Goal: Task Accomplishment & Management: Complete application form

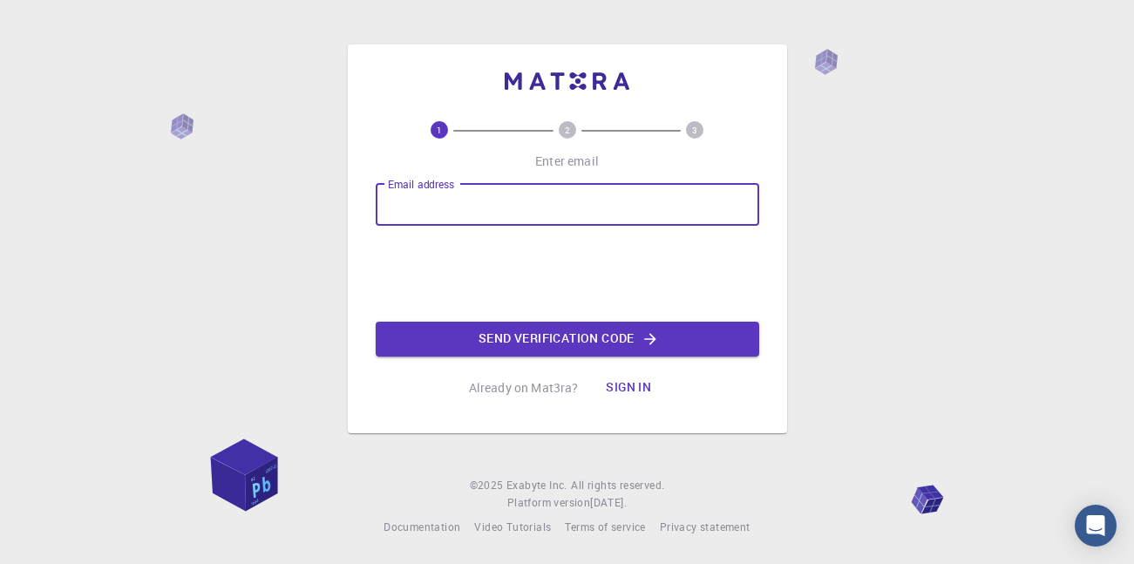
type input "[EMAIL_ADDRESS][DOMAIN_NAME]"
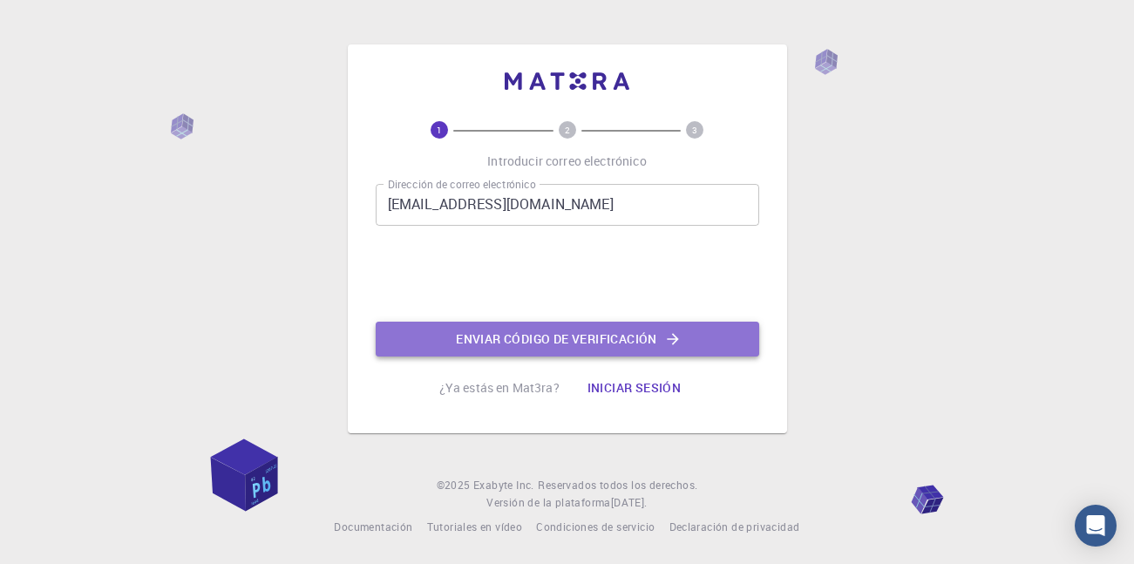
click at [518, 333] on font "Enviar código de verificación" at bounding box center [556, 338] width 201 height 17
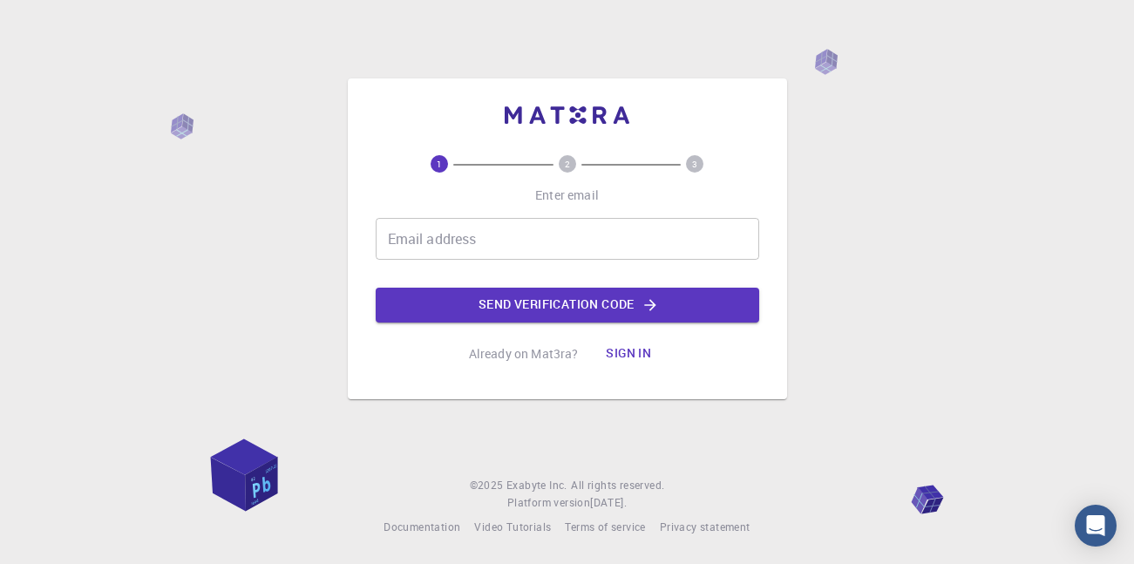
drag, startPoint x: 0, startPoint y: 0, endPoint x: 592, endPoint y: 237, distance: 637.4
click at [592, 237] on input "Email address" at bounding box center [567, 239] width 383 height 42
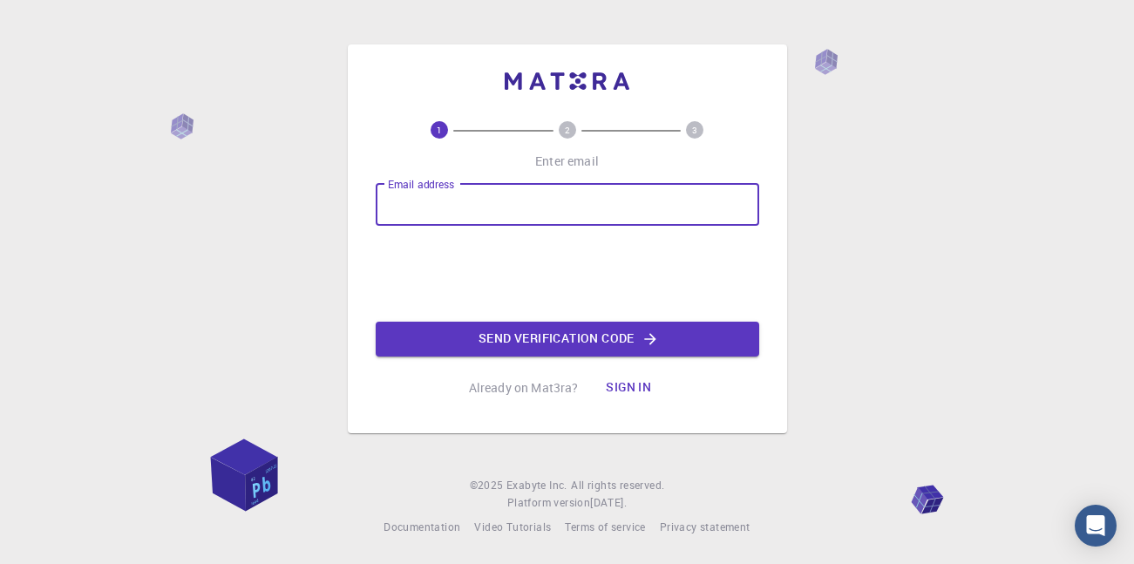
type input "[EMAIL_ADDRESS][DOMAIN_NAME]"
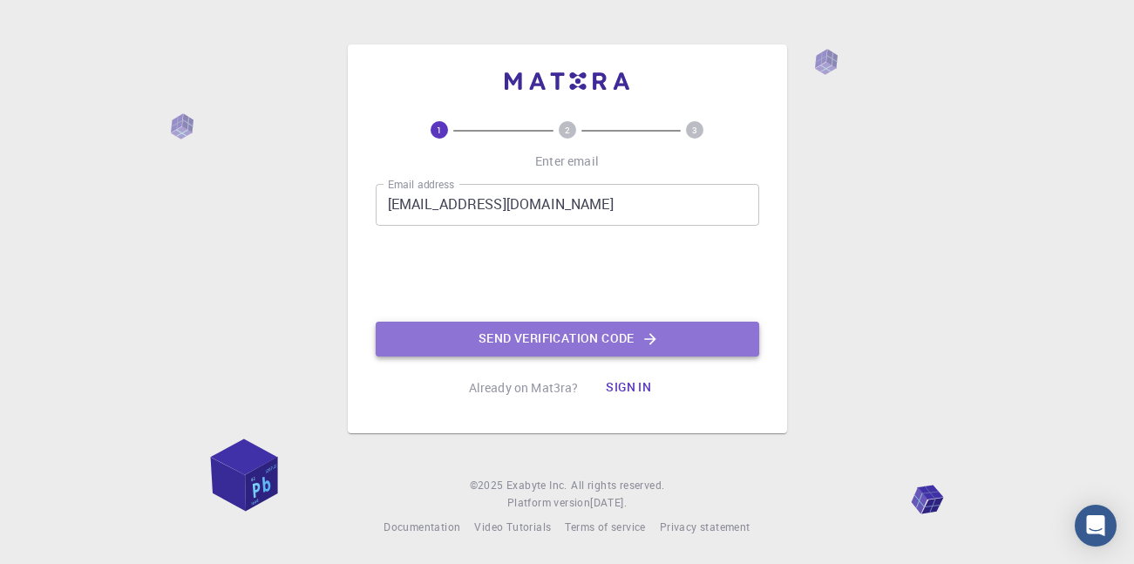
click at [581, 324] on button "Send verification code" at bounding box center [567, 339] width 383 height 35
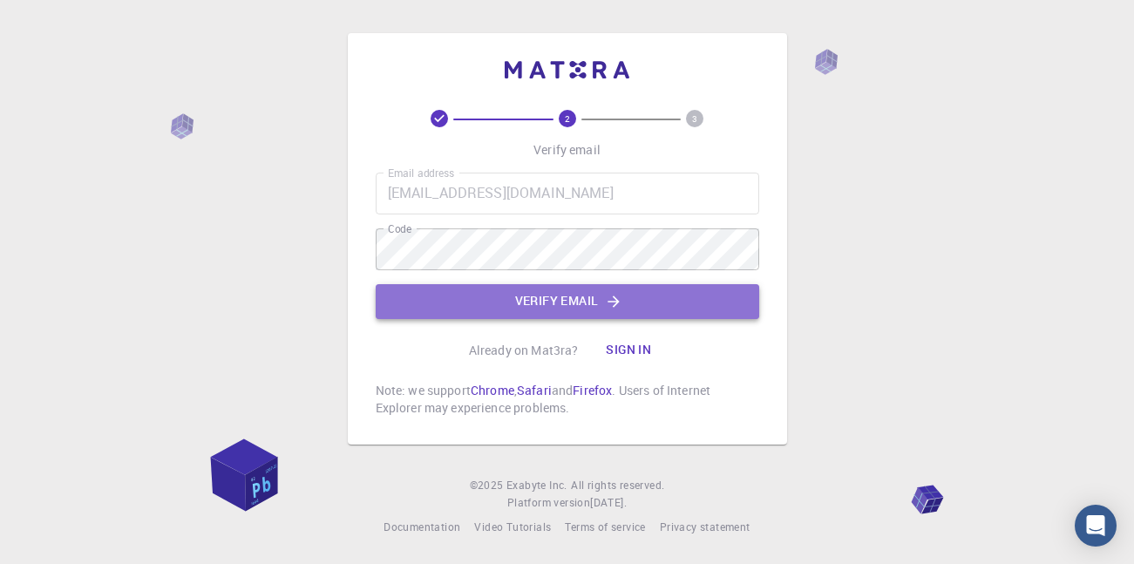
click at [582, 290] on button "Verify email" at bounding box center [567, 301] width 383 height 35
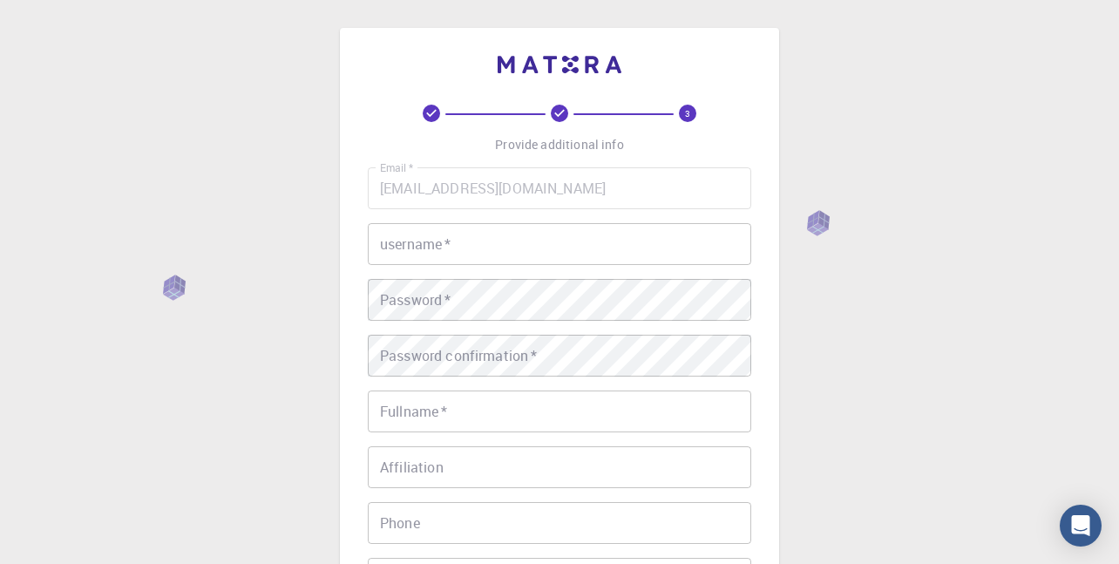
click at [569, 247] on input "username   *" at bounding box center [559, 244] width 383 height 42
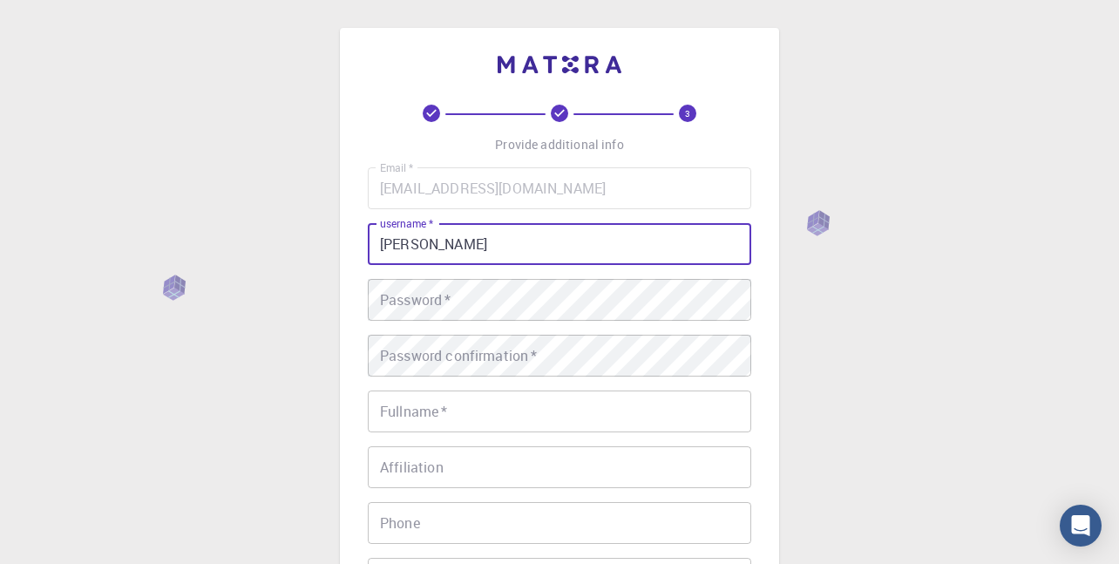
type input "CRISTINA"
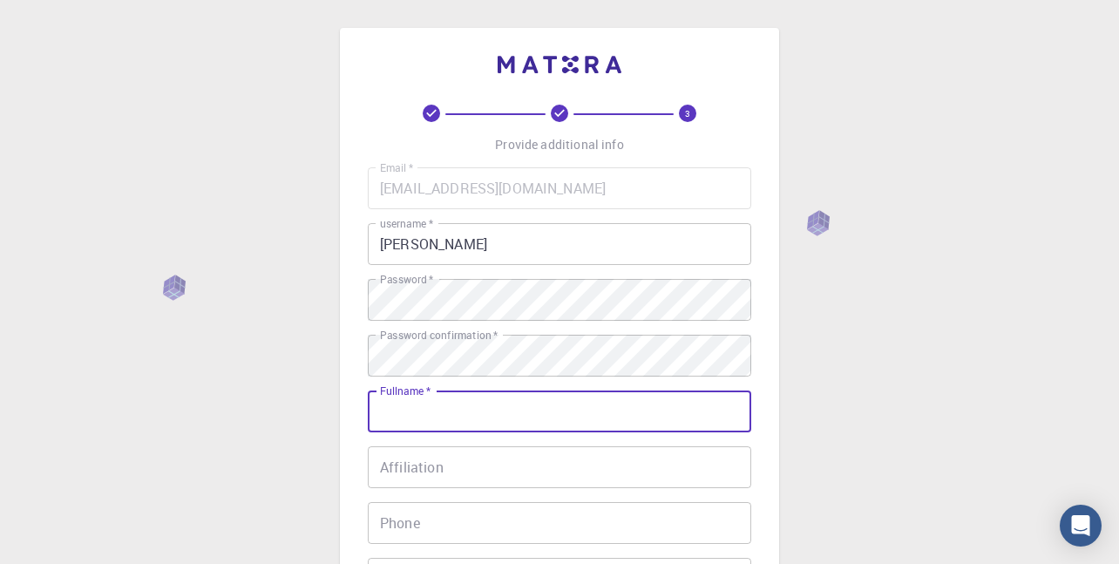
click at [634, 423] on input "Fullname   *" at bounding box center [559, 411] width 383 height 42
type input "Cristina Guevara"
type input "912917216"
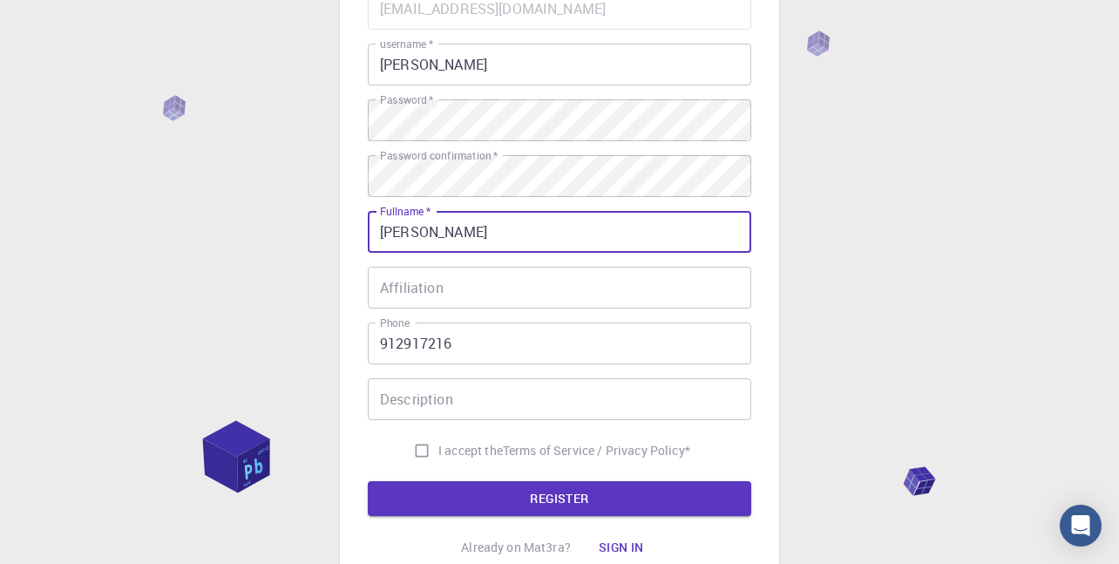
scroll to position [184, 0]
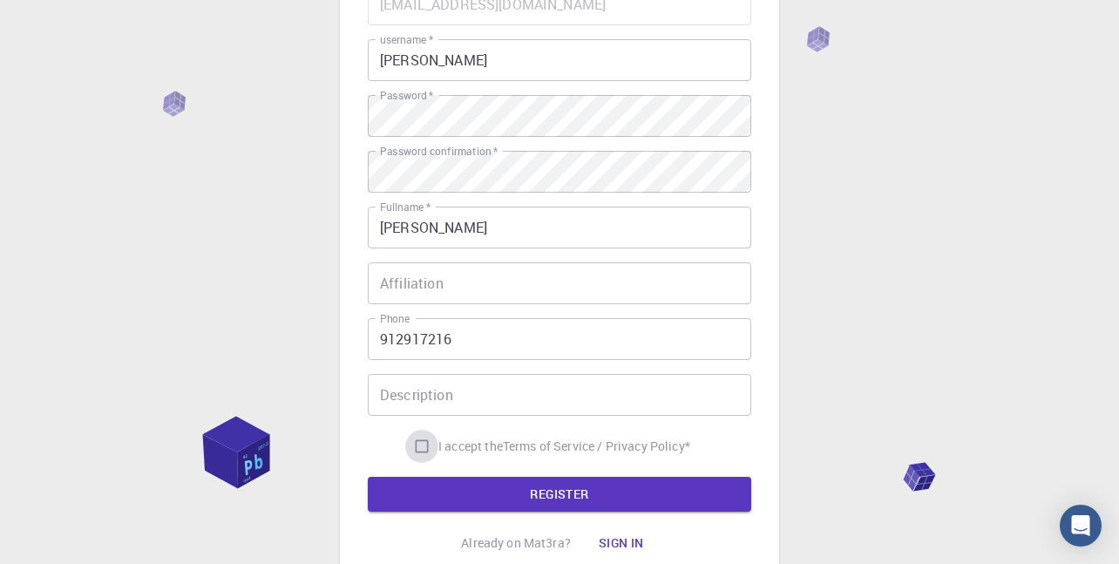
click at [424, 451] on input "I accept the Terms of Service / Privacy Policy *" at bounding box center [421, 446] width 33 height 33
checkbox input "true"
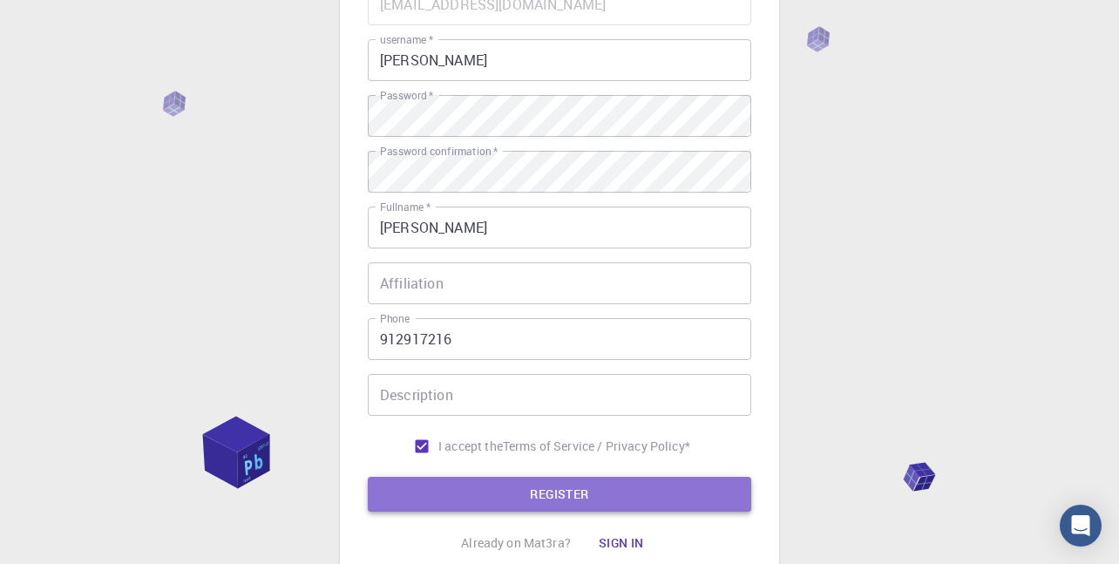
click at [487, 496] on button "REGISTER" at bounding box center [559, 494] width 383 height 35
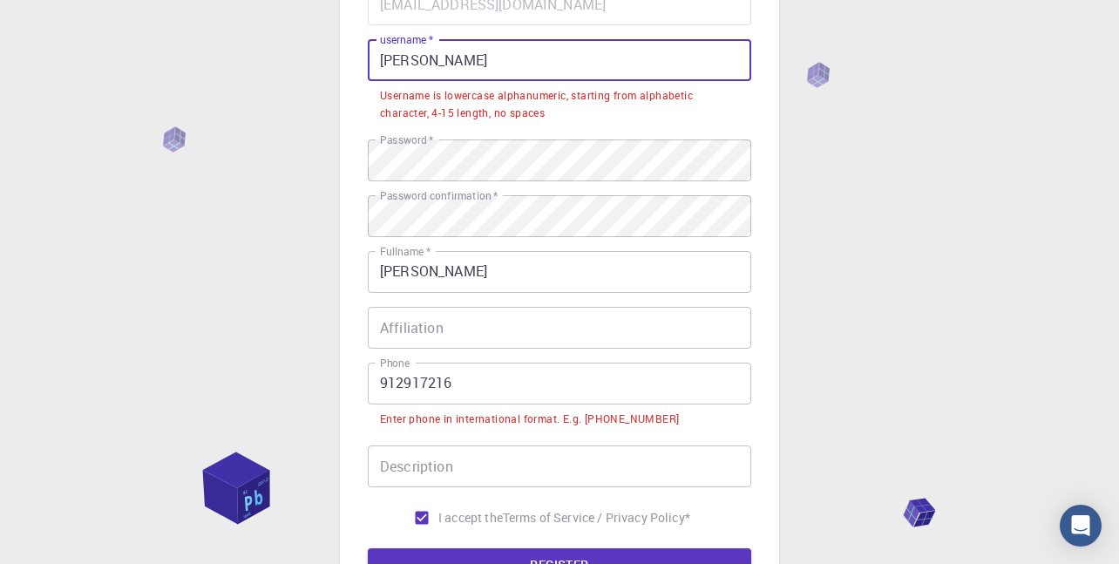
click at [593, 74] on input "CRISTINA" at bounding box center [559, 60] width 383 height 42
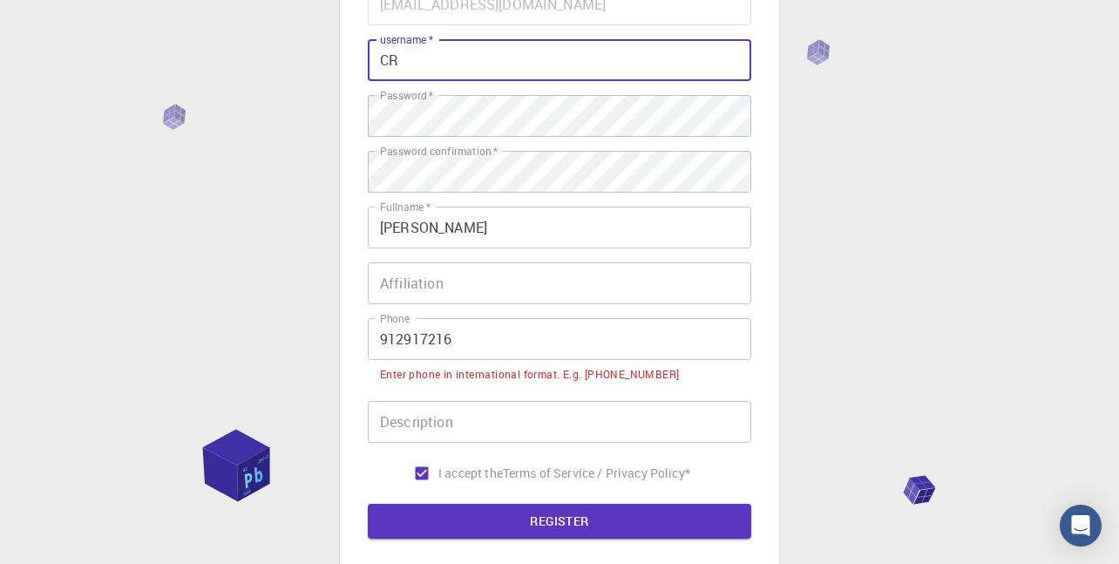
type input "C"
type input "Cristina22"
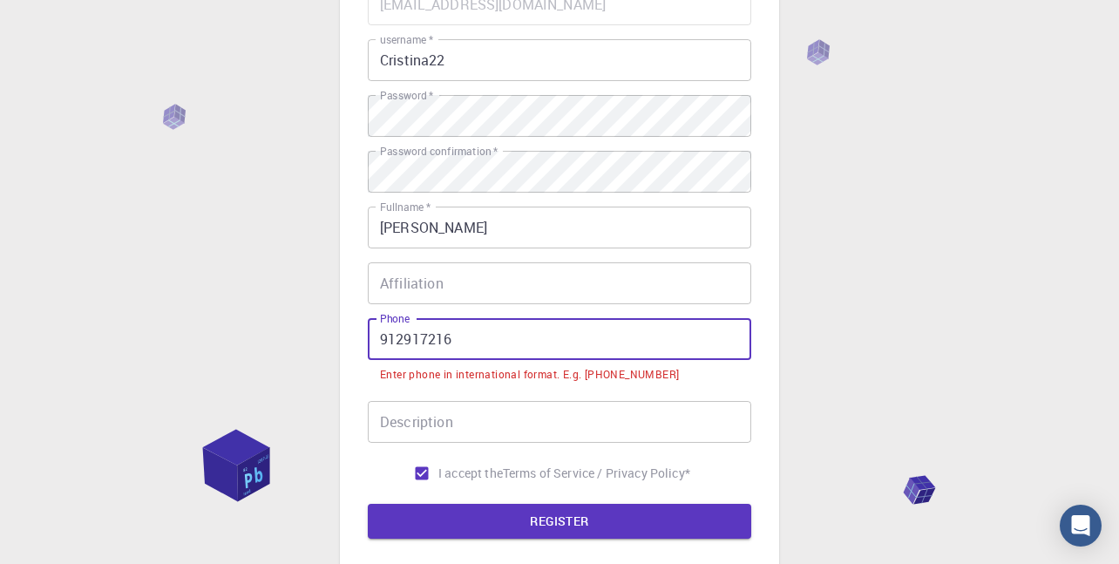
click at [380, 336] on input "912917216" at bounding box center [559, 339] width 383 height 42
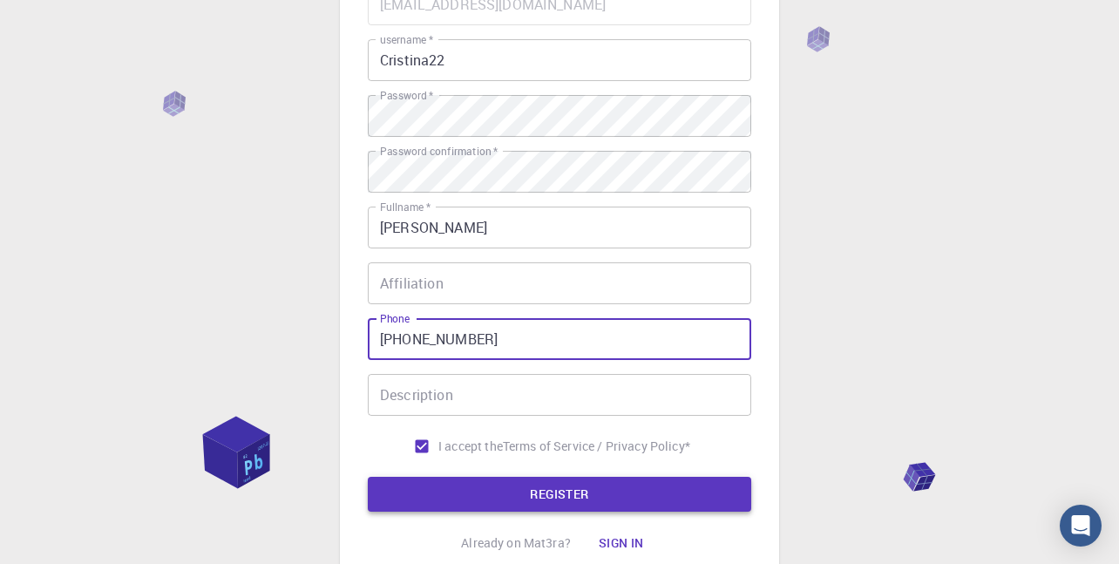
type input "+51912917216"
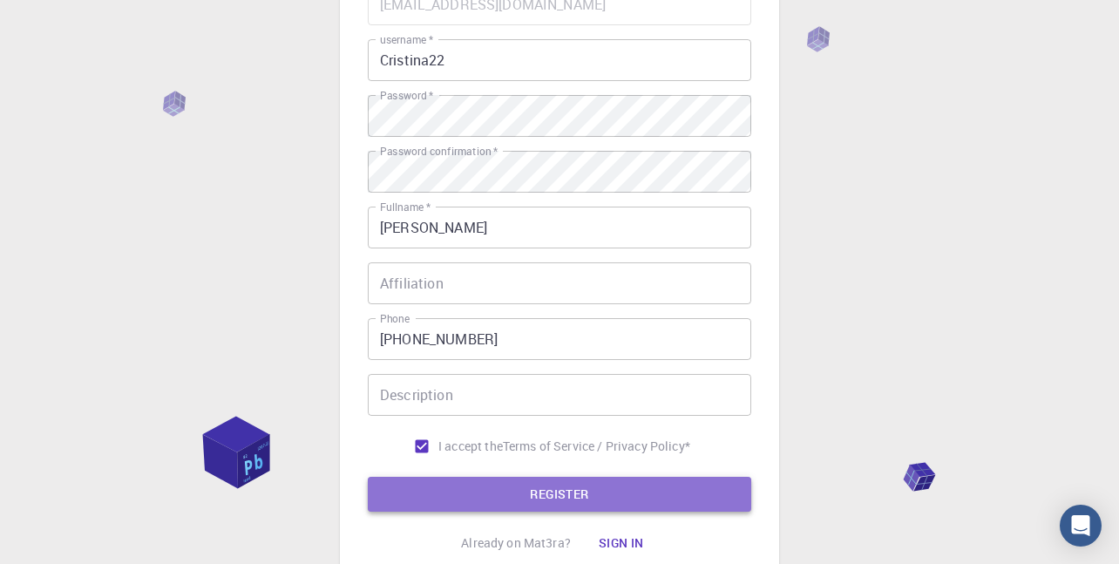
click at [510, 490] on button "REGISTER" at bounding box center [559, 494] width 383 height 35
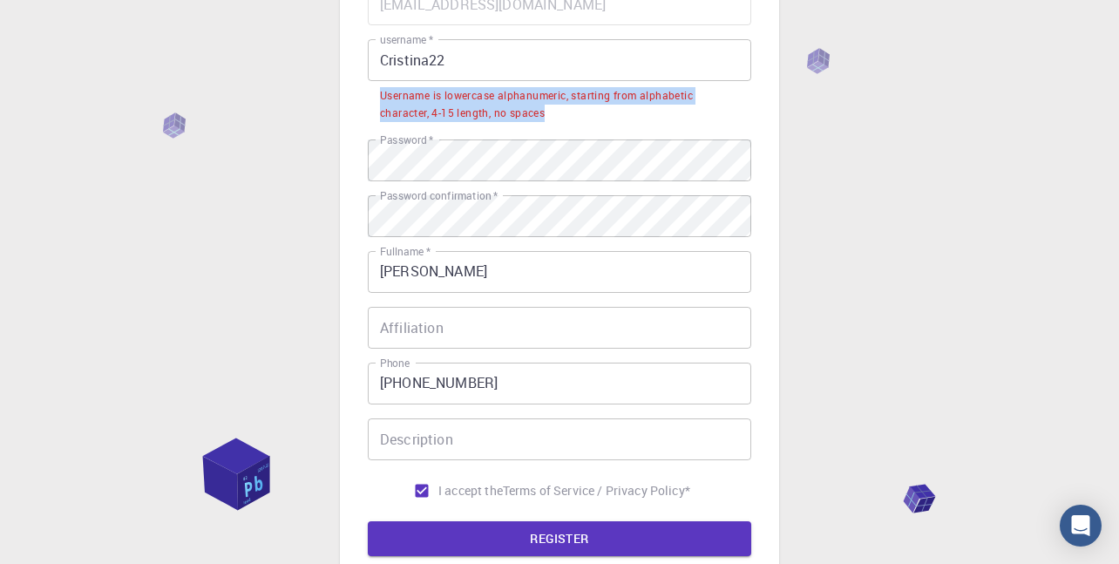
drag, startPoint x: 554, startPoint y: 111, endPoint x: 379, endPoint y: 99, distance: 175.5
click at [379, 99] on li "Username is lowercase alphanumeric, starting from alphabetic character, 4-15 le…" at bounding box center [559, 103] width 383 height 44
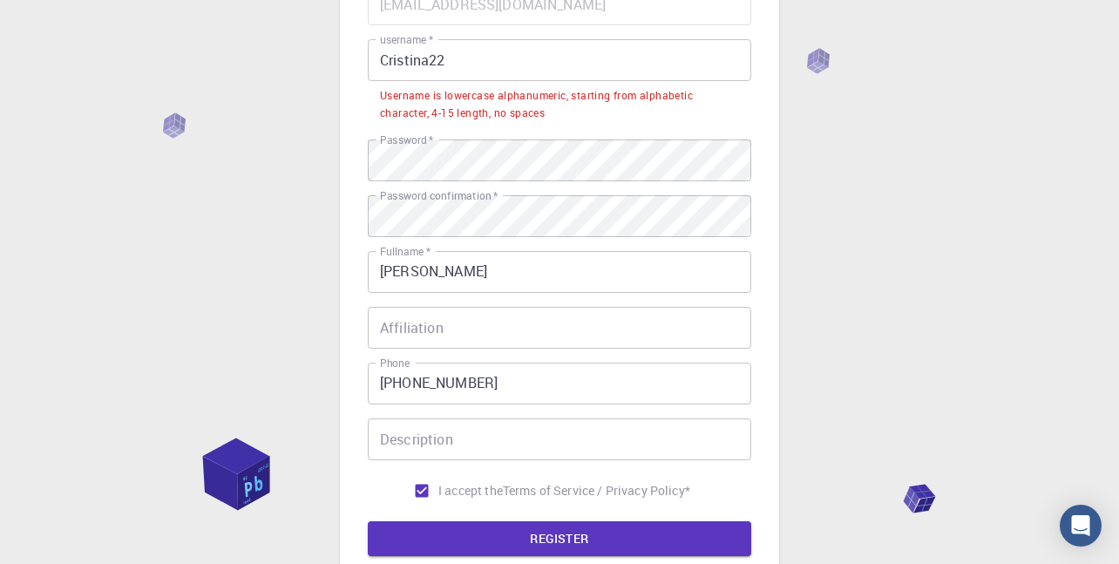
click at [567, 75] on input "Cristina22" at bounding box center [559, 60] width 383 height 42
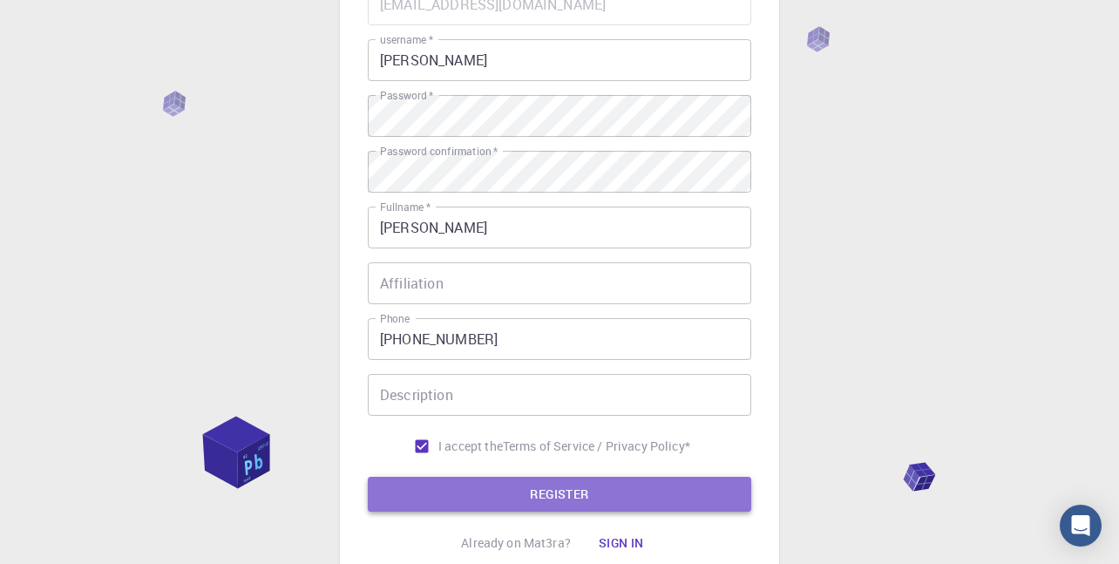
click at [654, 491] on button "REGISTER" at bounding box center [559, 494] width 383 height 35
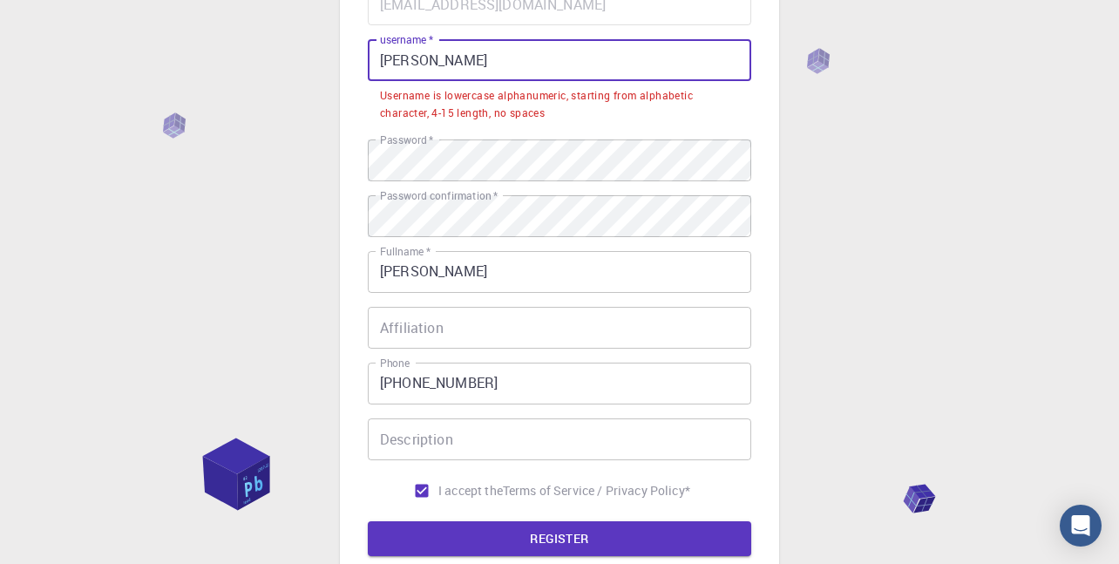
click at [387, 62] on input "Cristina" at bounding box center [559, 60] width 383 height 42
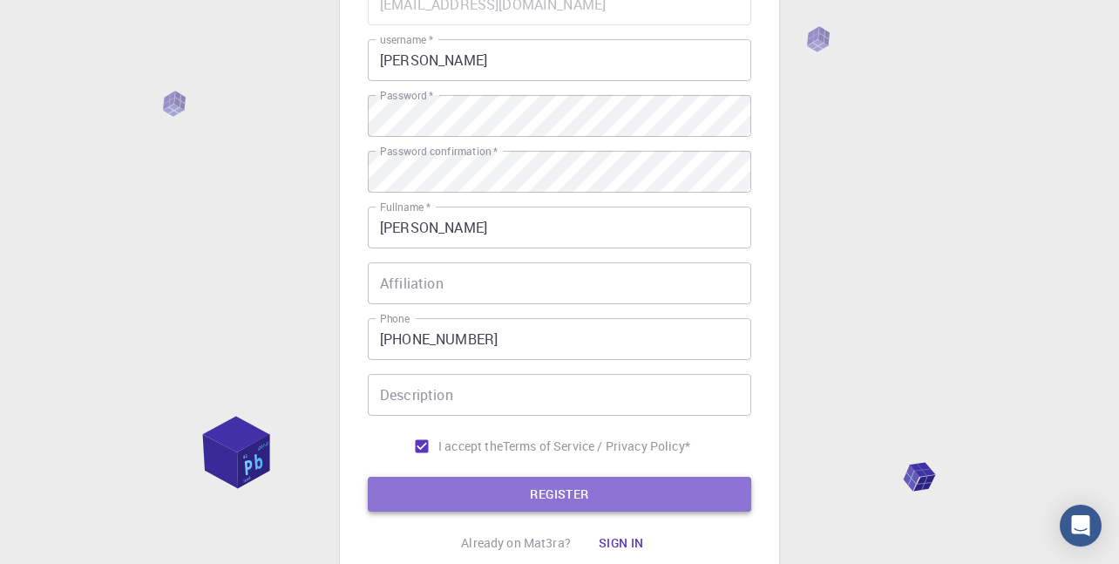
click at [509, 483] on button "REGISTER" at bounding box center [559, 494] width 383 height 35
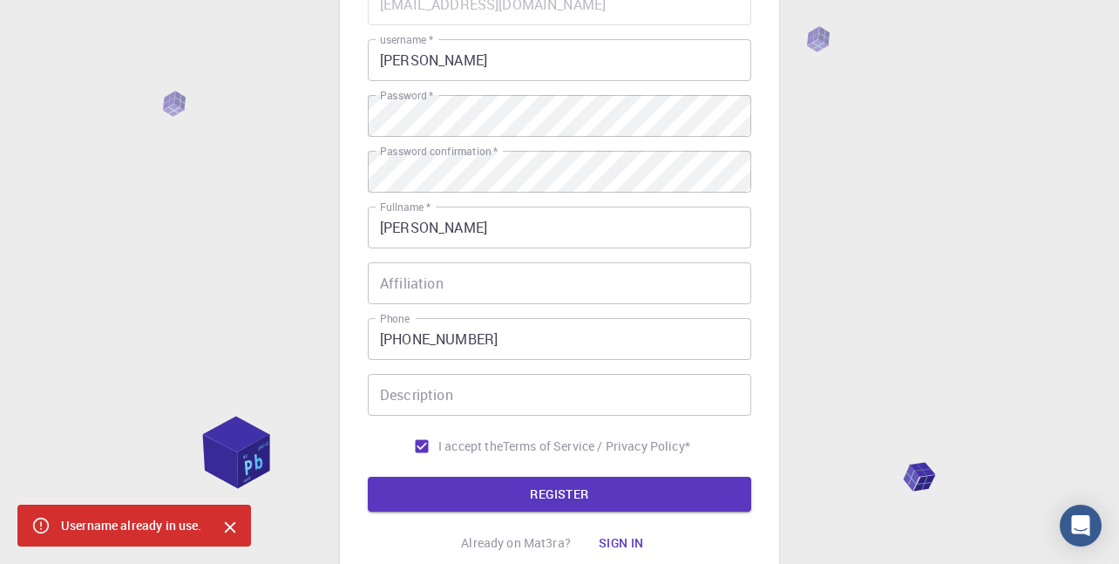
click at [32, 525] on icon at bounding box center [40, 525] width 19 height 19
drag, startPoint x: 64, startPoint y: 525, endPoint x: 200, endPoint y: 525, distance: 135.9
click at [200, 525] on div "Username already in use." at bounding box center [131, 525] width 141 height 31
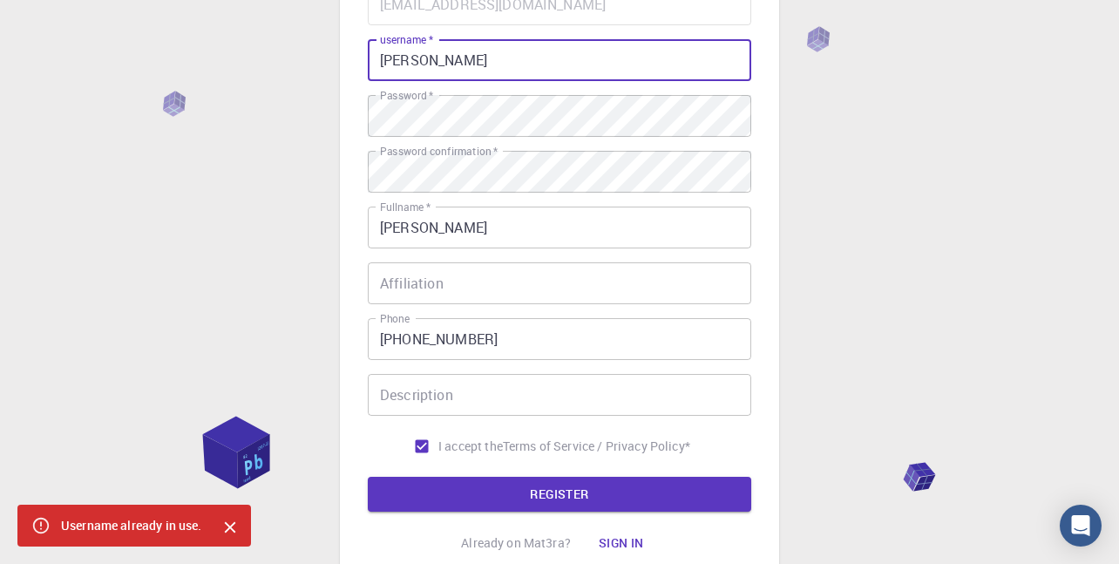
click at [537, 62] on input "cristina" at bounding box center [559, 60] width 383 height 42
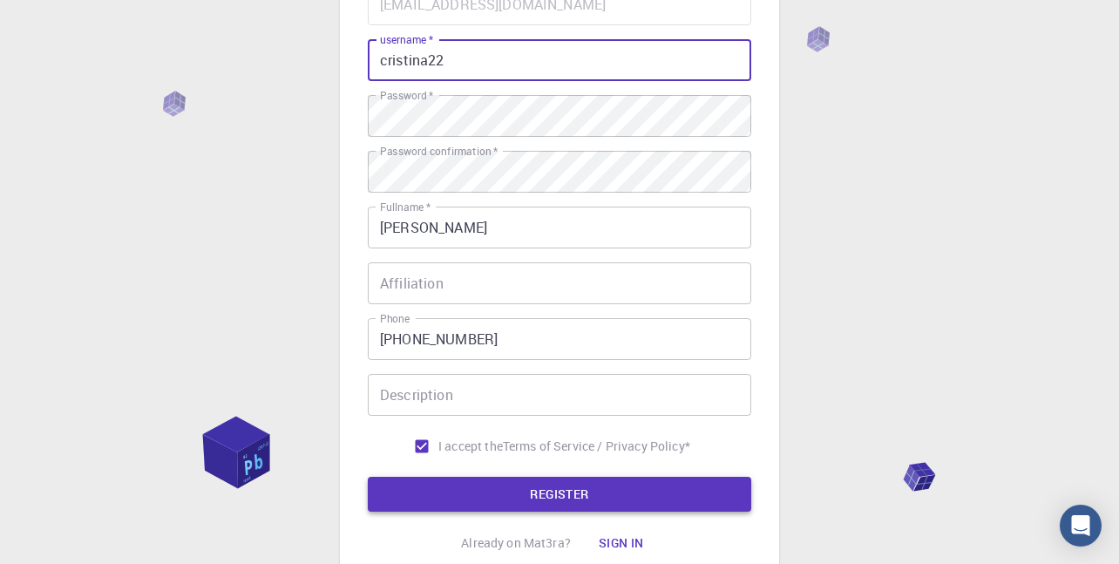
type input "cristina22"
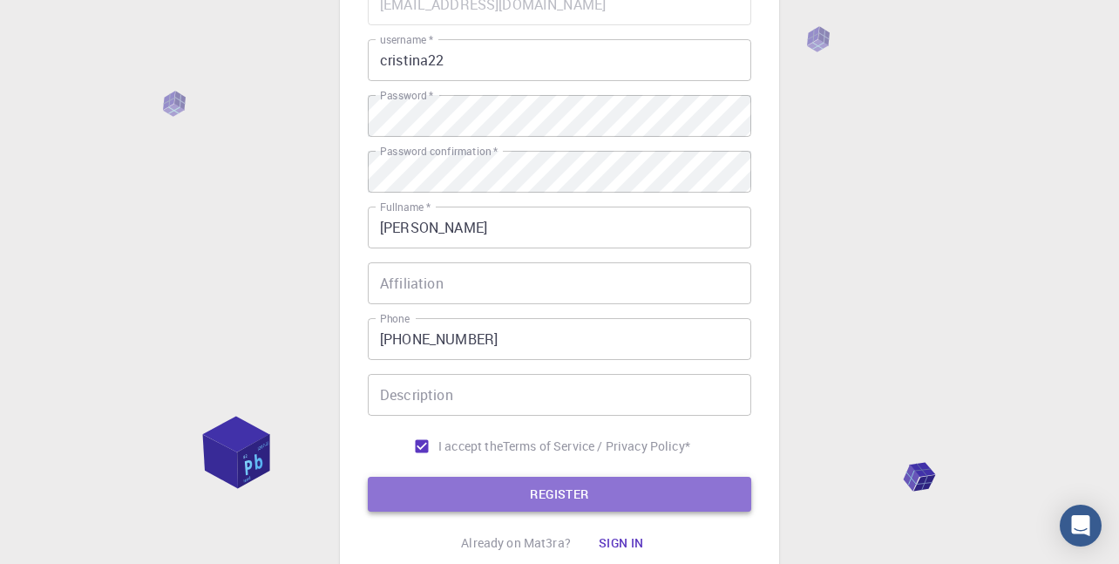
click at [597, 488] on button "REGISTER" at bounding box center [559, 494] width 383 height 35
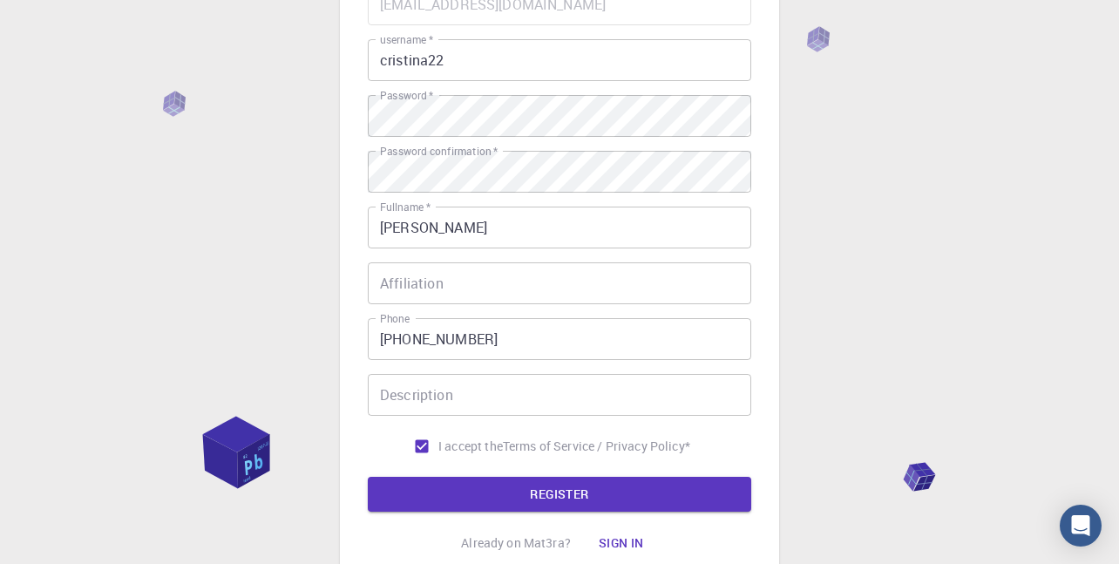
scroll to position [323, 0]
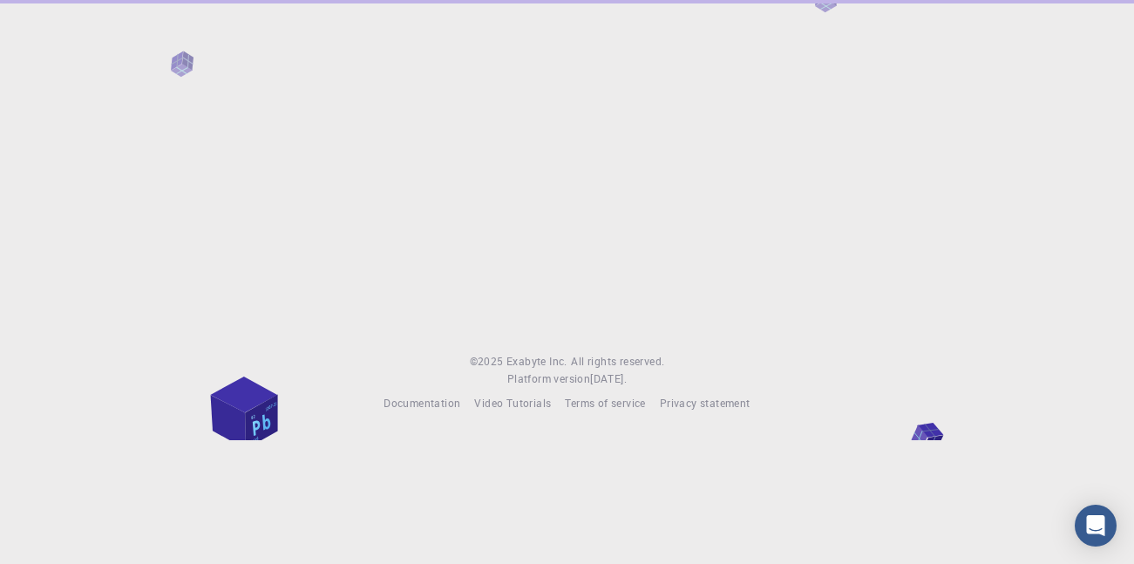
drag, startPoint x: 1128, startPoint y: 287, endPoint x: 1056, endPoint y: 396, distance: 131.5
click at [1056, 396] on html "© 2025 Exabyte Inc. All rights reserved. Platform version 2025.7.24 . Documenta…" at bounding box center [567, 282] width 1134 height 564
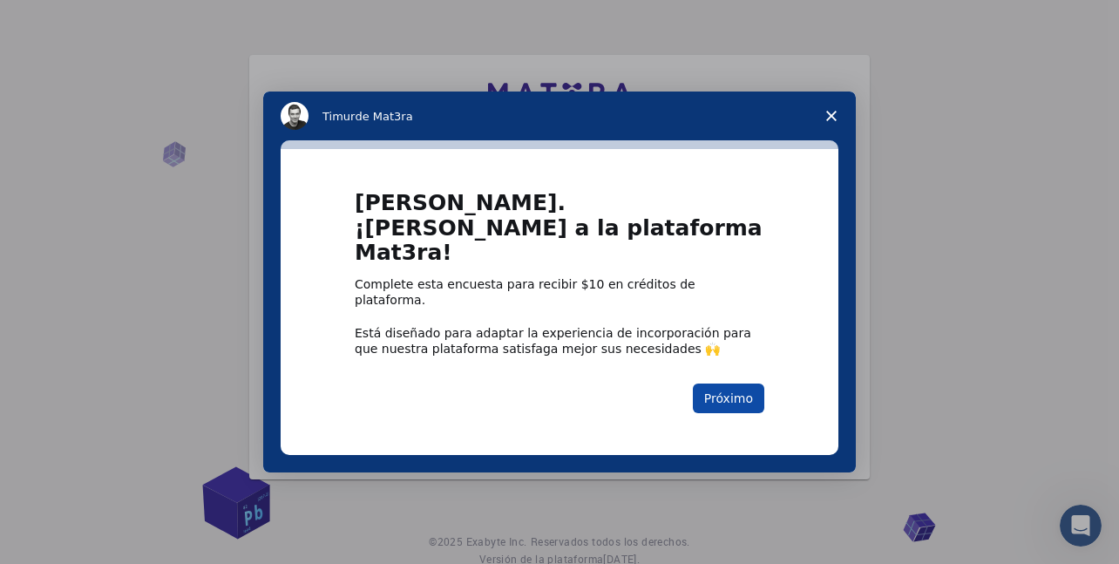
click at [732, 391] on font "Próximo" at bounding box center [728, 398] width 49 height 14
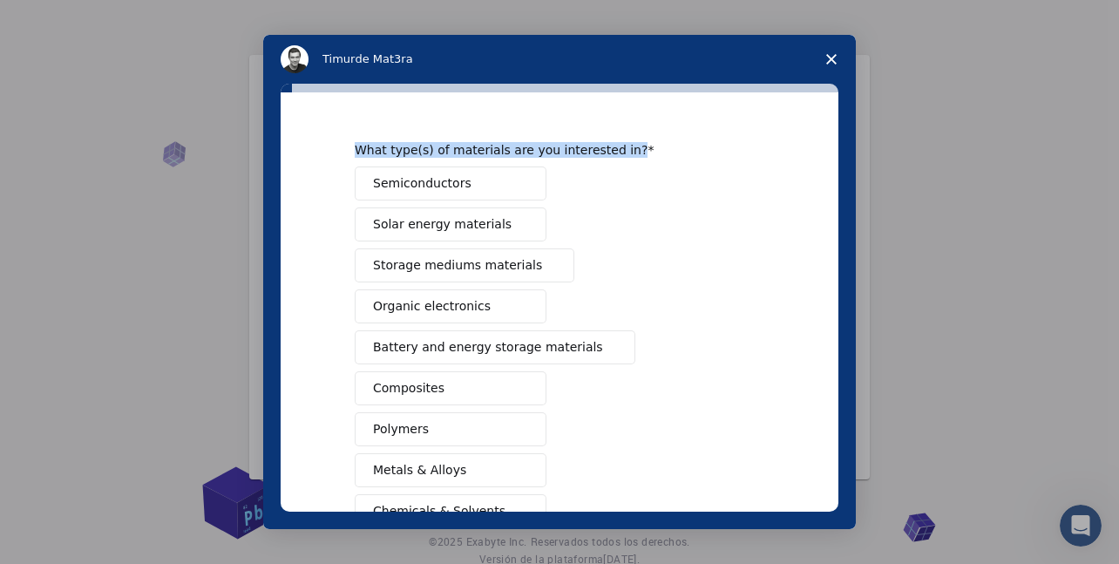
scroll to position [10, 0]
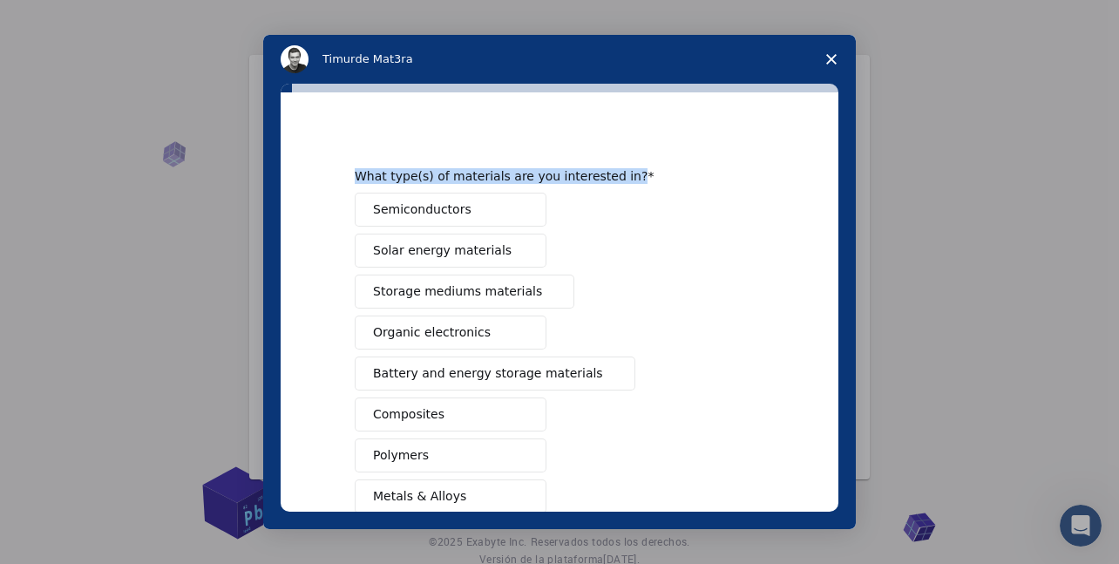
drag, startPoint x: 619, startPoint y: 112, endPoint x: 308, endPoint y: 179, distance: 318.2
click at [308, 179] on div "What type(s) of materials are you interested in? Semiconductors Solar energy ma…" at bounding box center [560, 301] width 558 height 419
click at [675, 223] on div "Semiconductors Solar energy materials Storage mediums materials Organic electro…" at bounding box center [560, 435] width 410 height 485
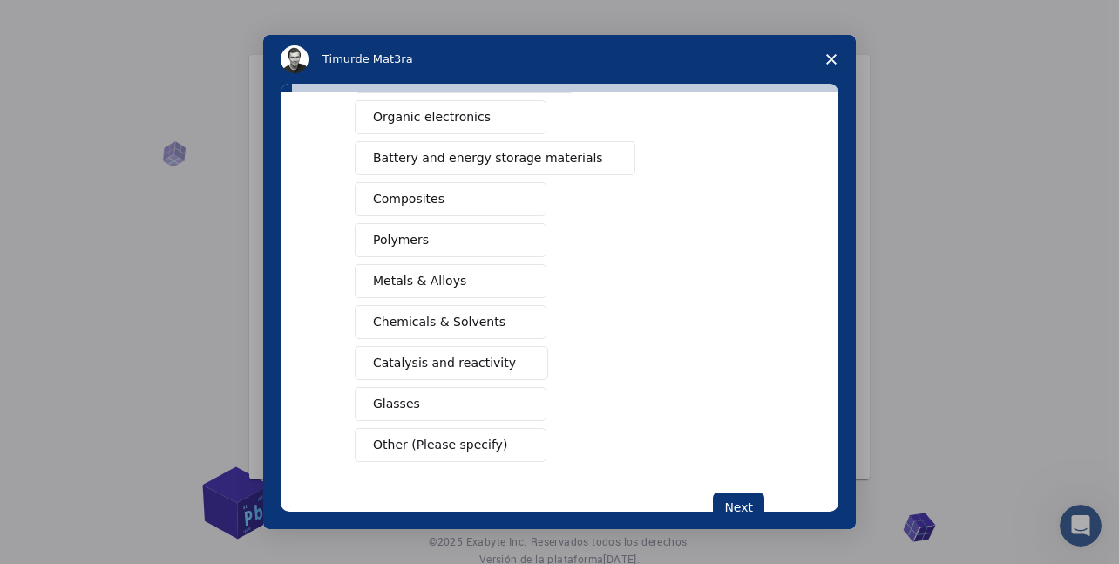
scroll to position [244, 0]
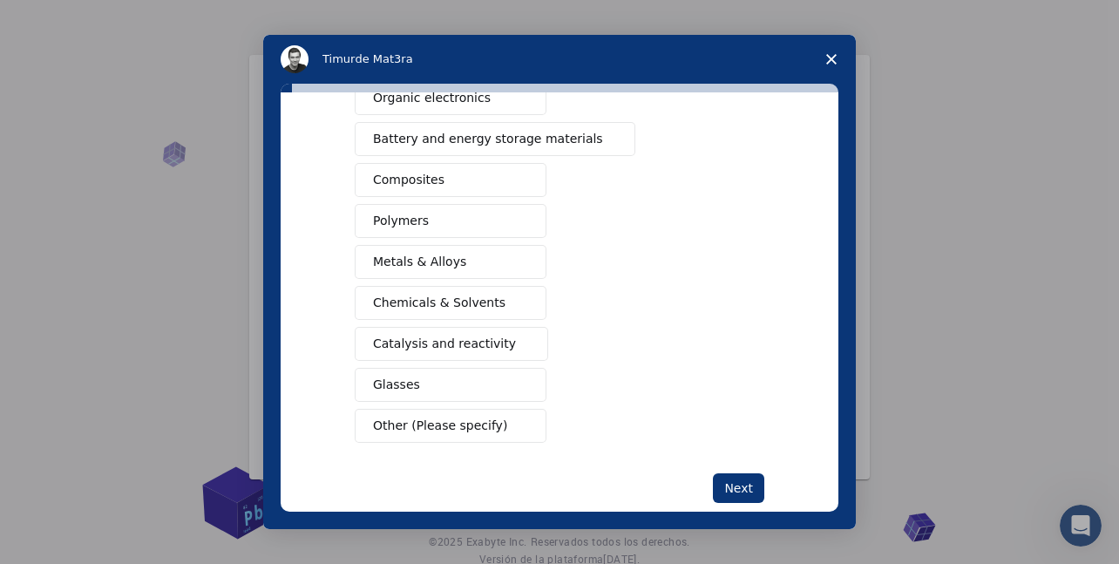
click at [486, 426] on button "Other (Please specify)" at bounding box center [451, 426] width 192 height 34
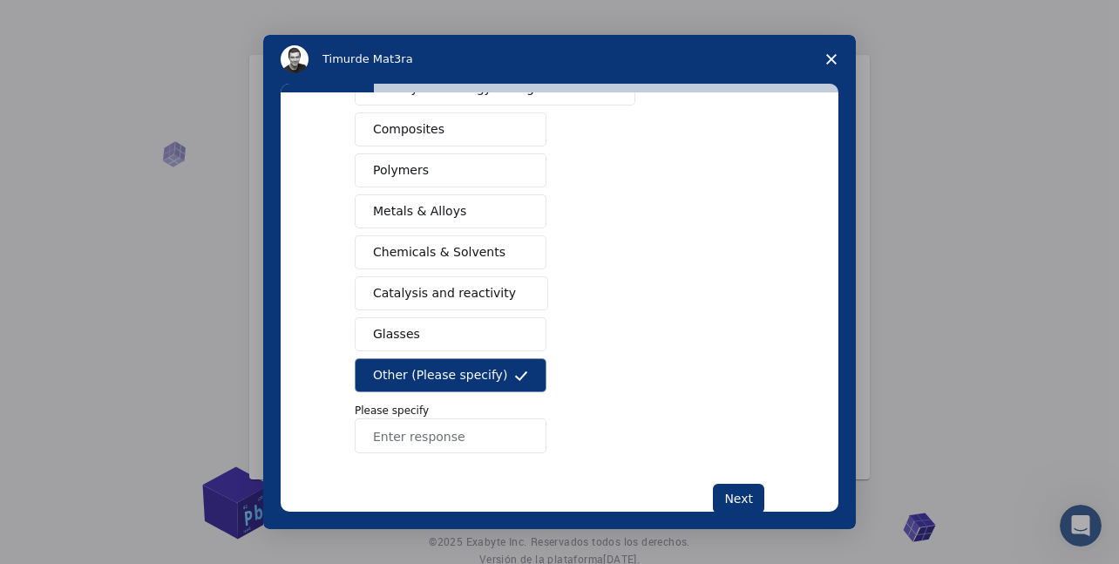
scroll to position [297, 0]
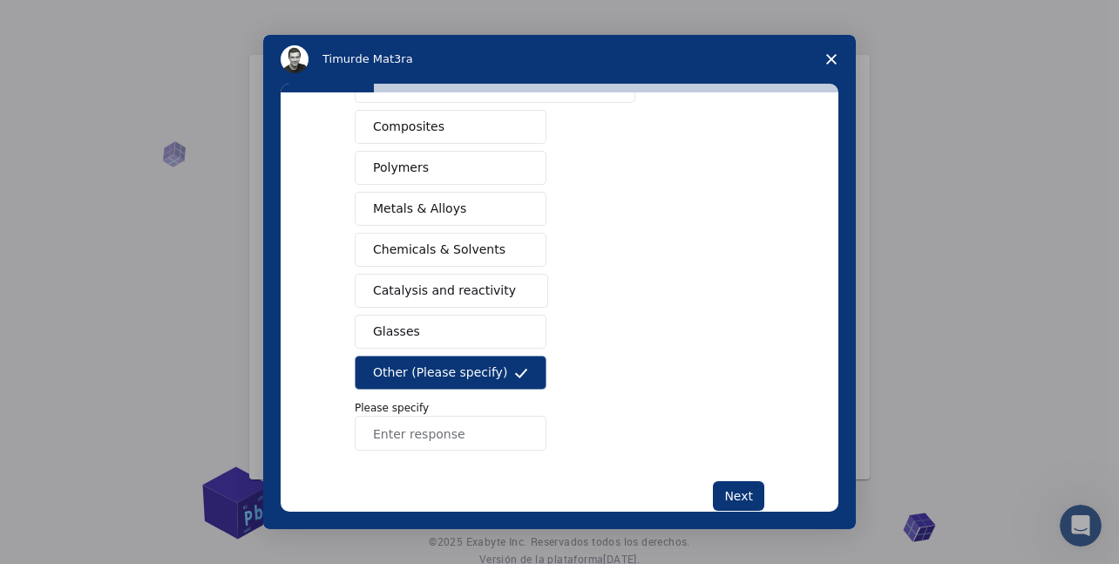
click at [421, 440] on input "Enter response" at bounding box center [451, 433] width 192 height 35
click at [424, 440] on input "Enter response" at bounding box center [451, 433] width 192 height 35
paste input "construction"
type input "construction"
click at [738, 490] on button "Next" at bounding box center [738, 496] width 51 height 30
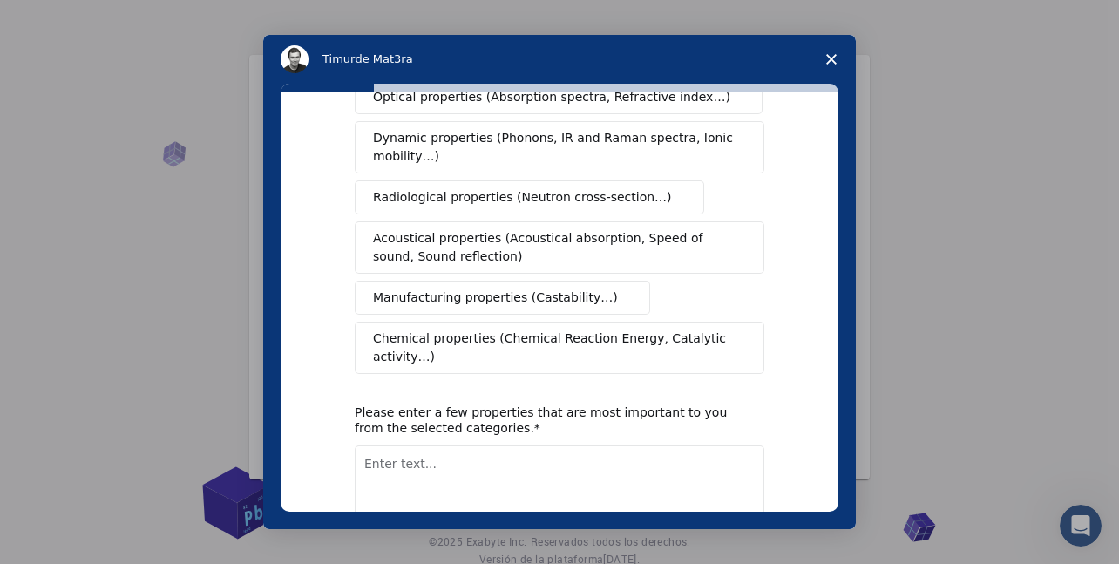
scroll to position [0, 0]
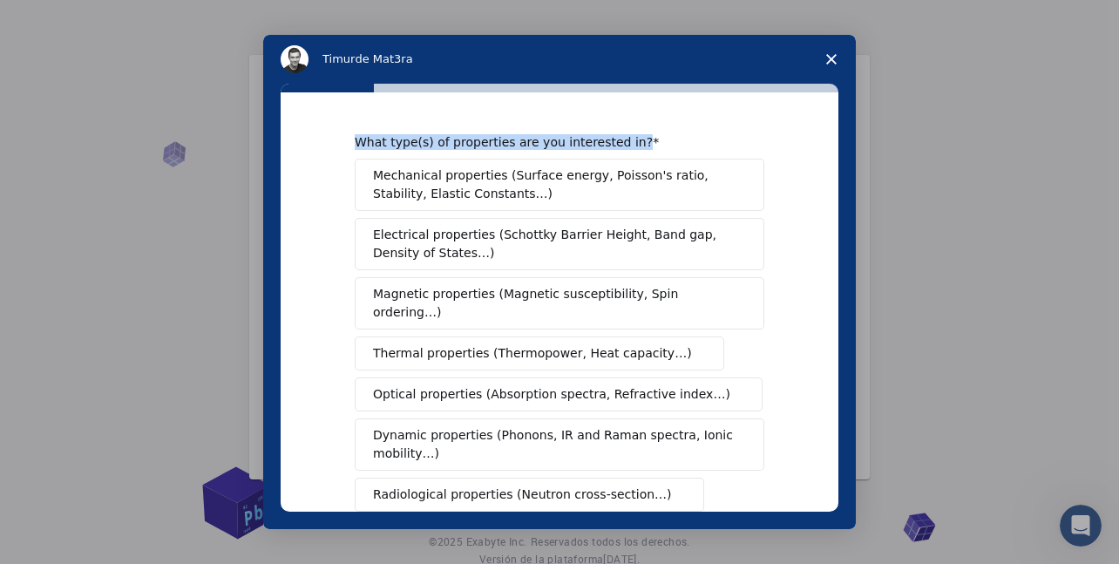
drag, startPoint x: 629, startPoint y: 139, endPoint x: 345, endPoint y: 145, distance: 284.1
click at [345, 145] on div "What type(s) of properties are you interested in? Mechanical properties (Surfac…" at bounding box center [560, 301] width 558 height 419
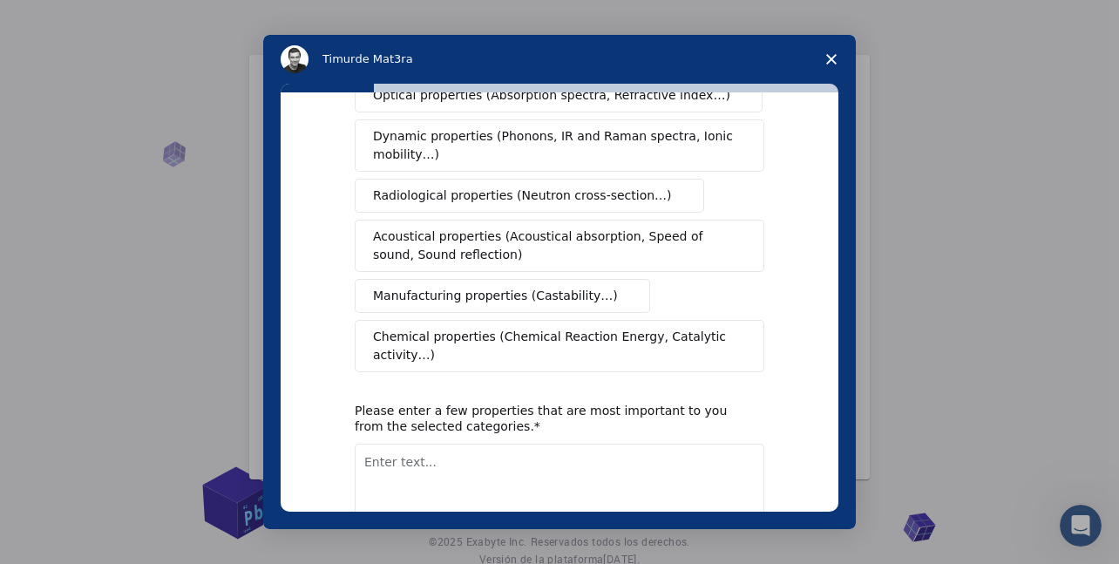
scroll to position [301, 0]
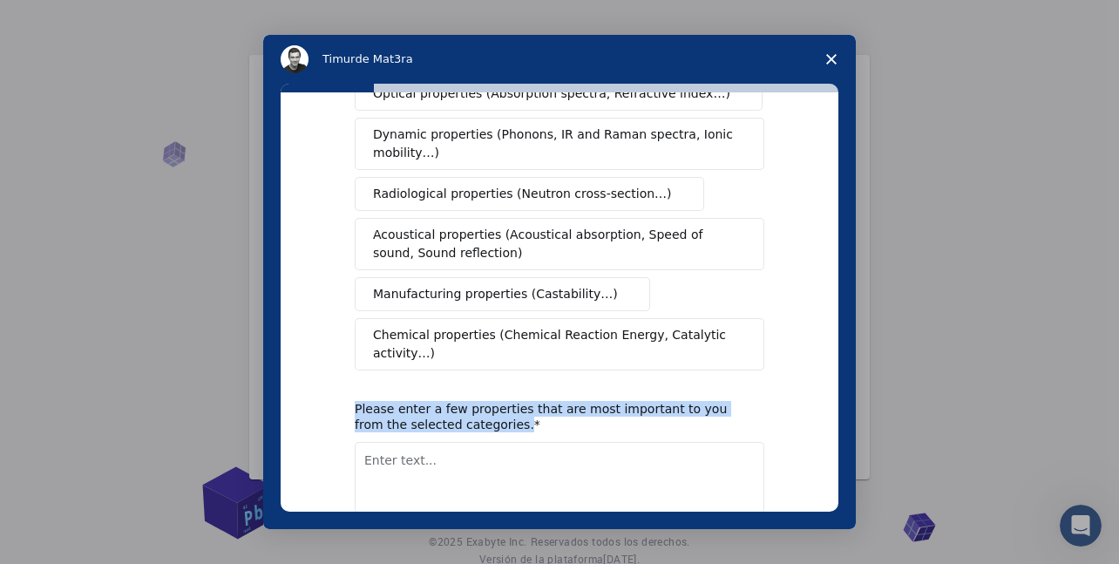
drag, startPoint x: 496, startPoint y: 386, endPoint x: 346, endPoint y: 372, distance: 150.5
click at [346, 372] on div "What type(s) of properties are you interested in? Mechanical properties (Surfac…" at bounding box center [560, 301] width 558 height 419
click at [481, 285] on span "Manufacturing properties (Castability…)" at bounding box center [495, 294] width 245 height 18
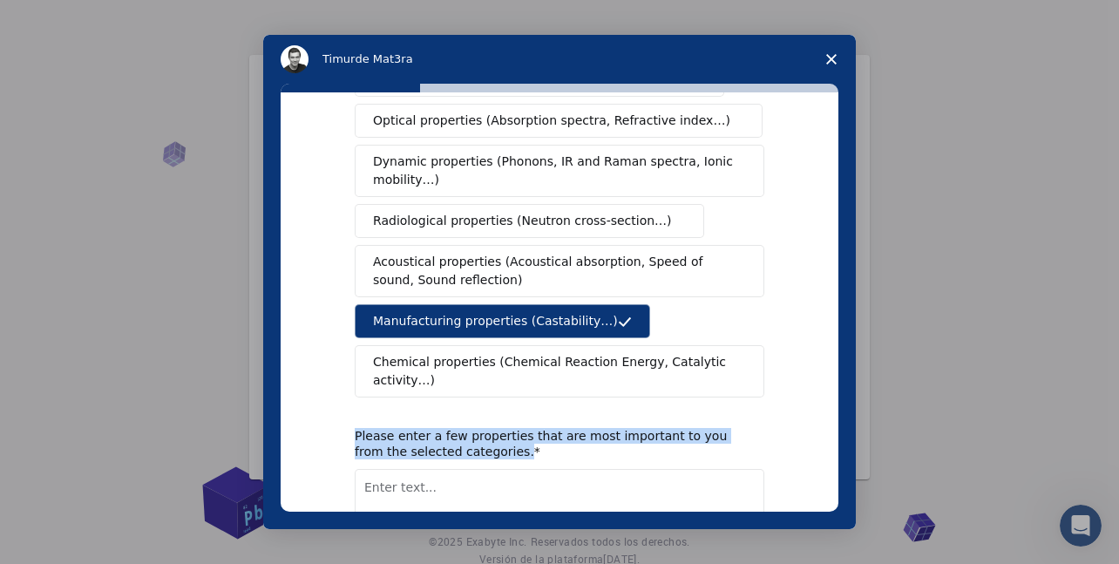
scroll to position [282, 0]
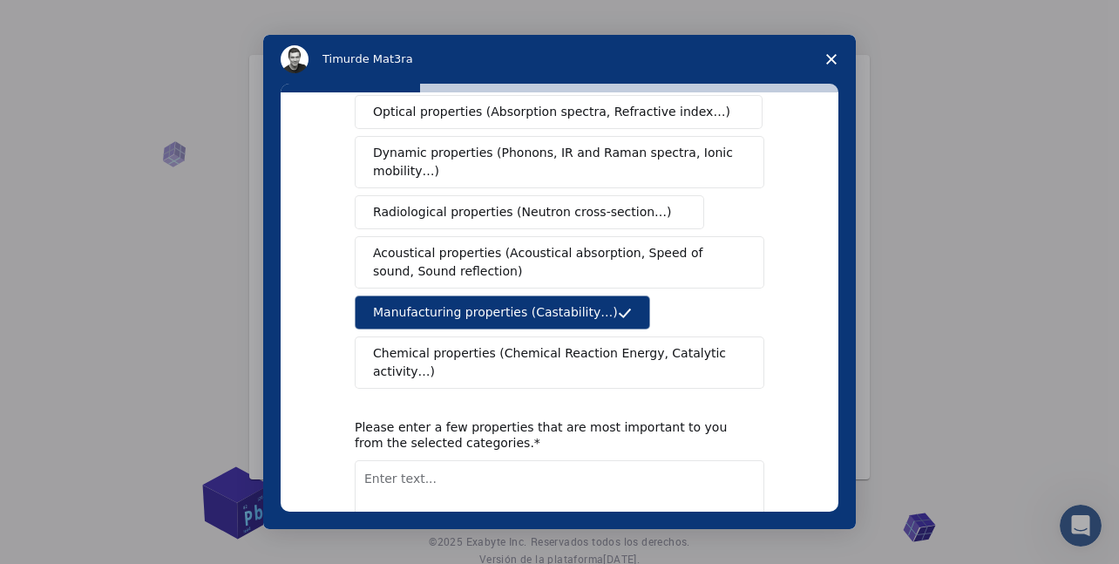
click at [514, 462] on textarea "Enter text..." at bounding box center [560, 495] width 410 height 71
paste textarea "construction accidents"
type textarea "construction accidents"
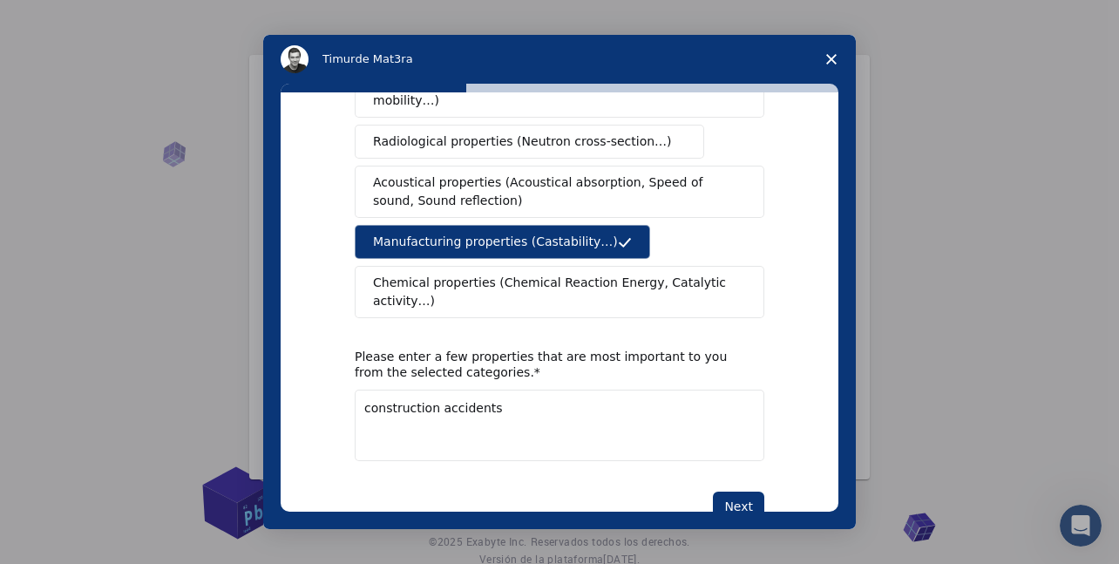
scroll to position [368, 0]
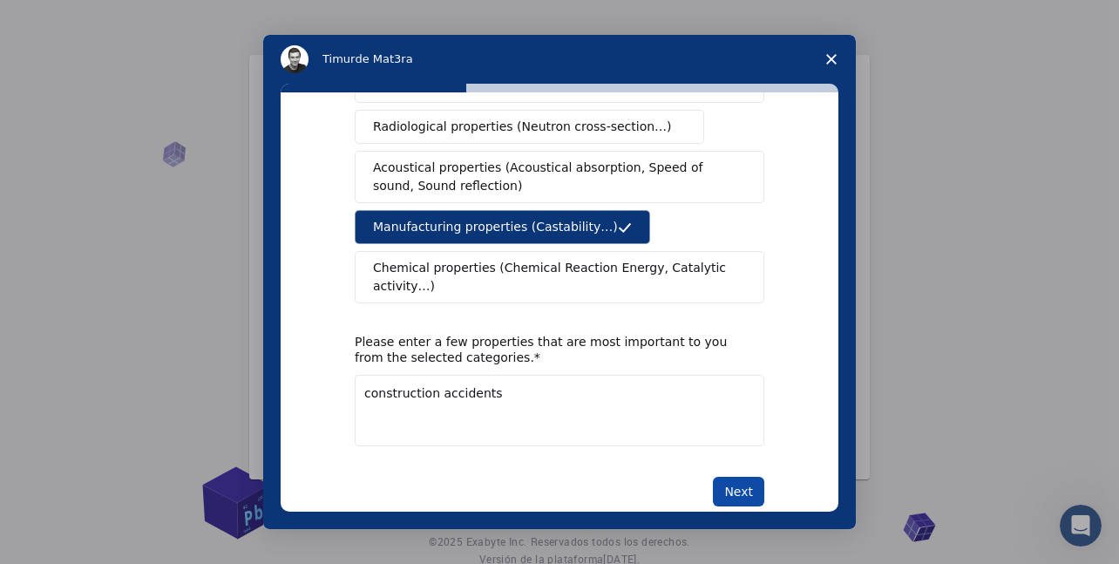
click at [747, 477] on button "Next" at bounding box center [738, 492] width 51 height 30
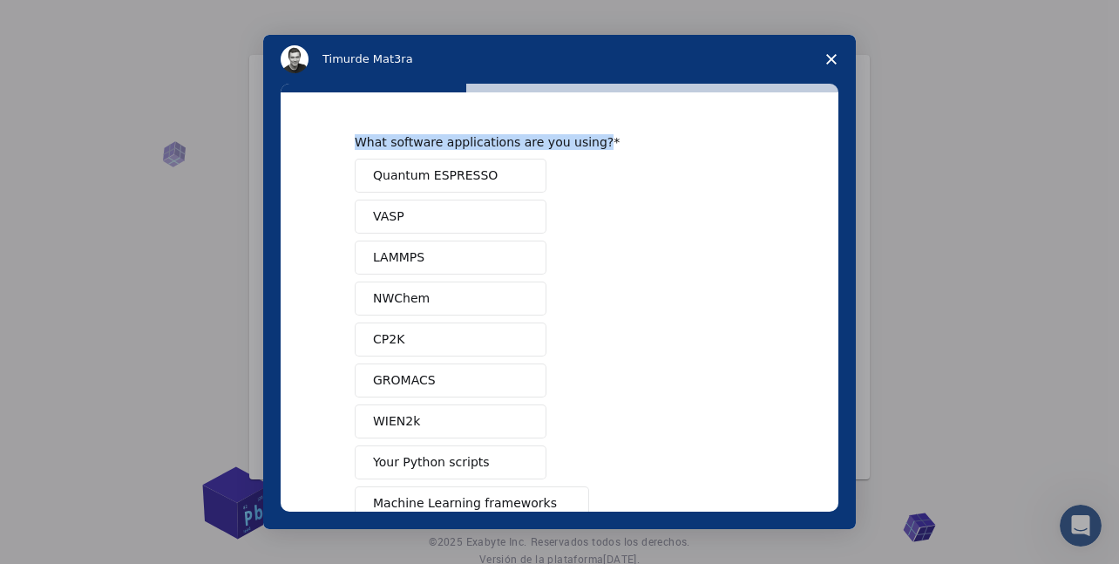
drag, startPoint x: 586, startPoint y: 139, endPoint x: 349, endPoint y: 145, distance: 237.1
click at [349, 145] on div "What software applications are you using? Quantum ESPRESSO VASP LAMMPS NWChem C…" at bounding box center [560, 301] width 558 height 419
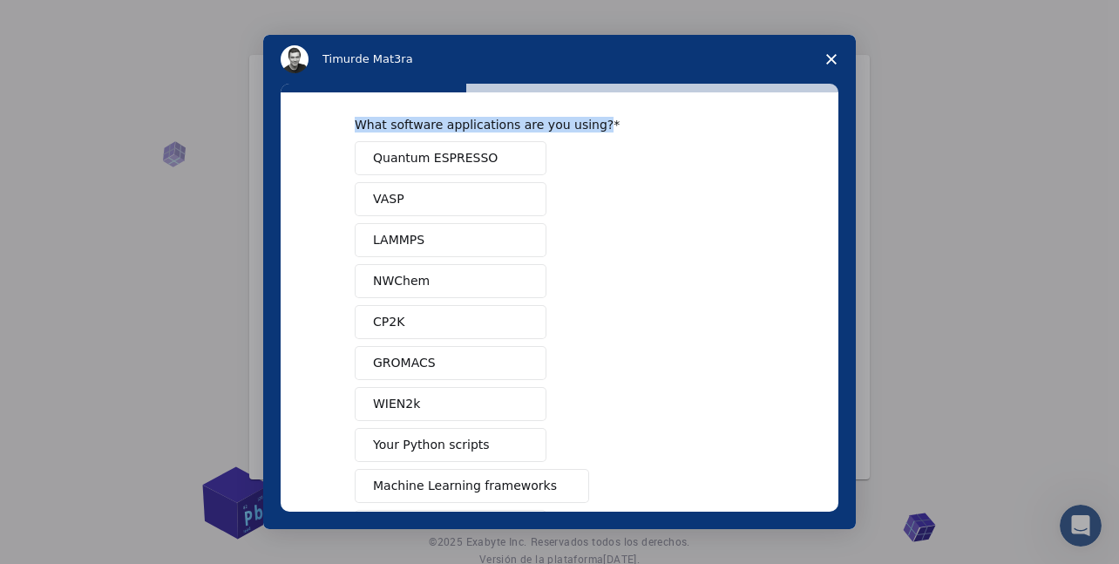
scroll to position [19, 0]
click at [497, 159] on button "Quantum ESPRESSO" at bounding box center [451, 156] width 192 height 34
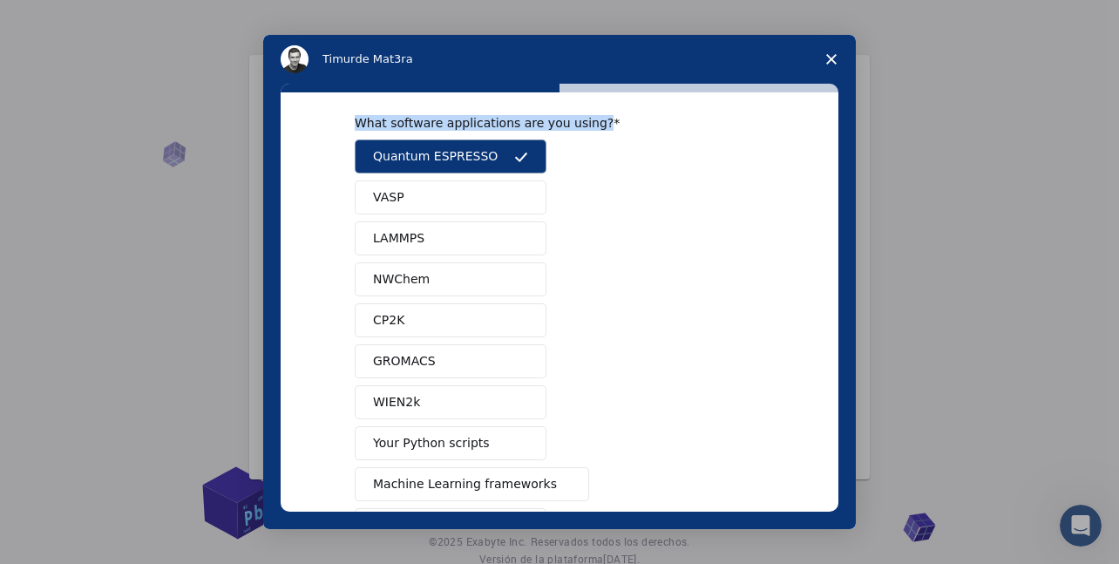
scroll to position [152, 0]
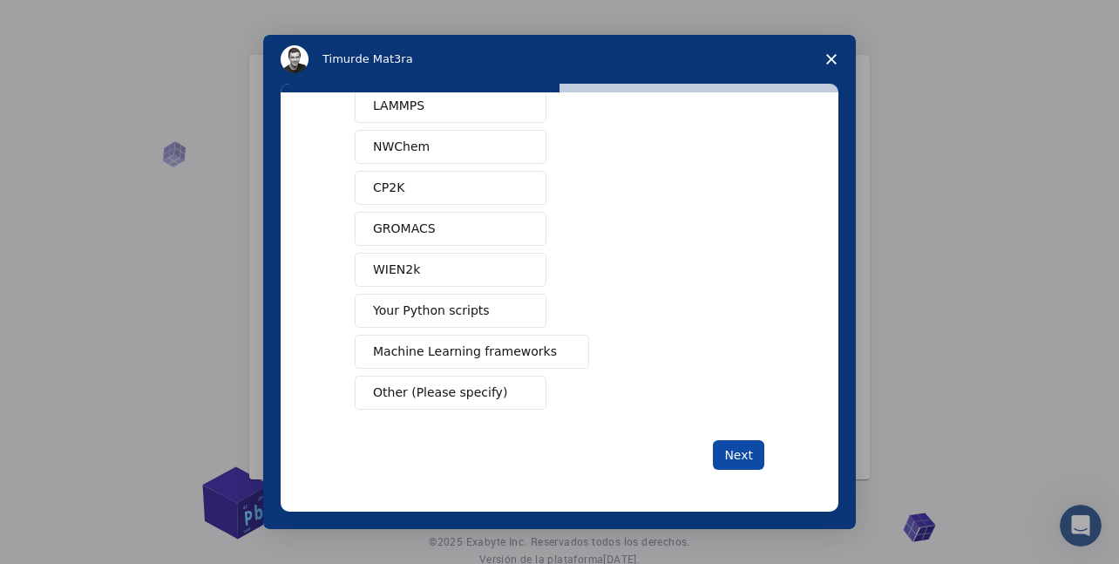
click at [737, 446] on button "Next" at bounding box center [738, 455] width 51 height 30
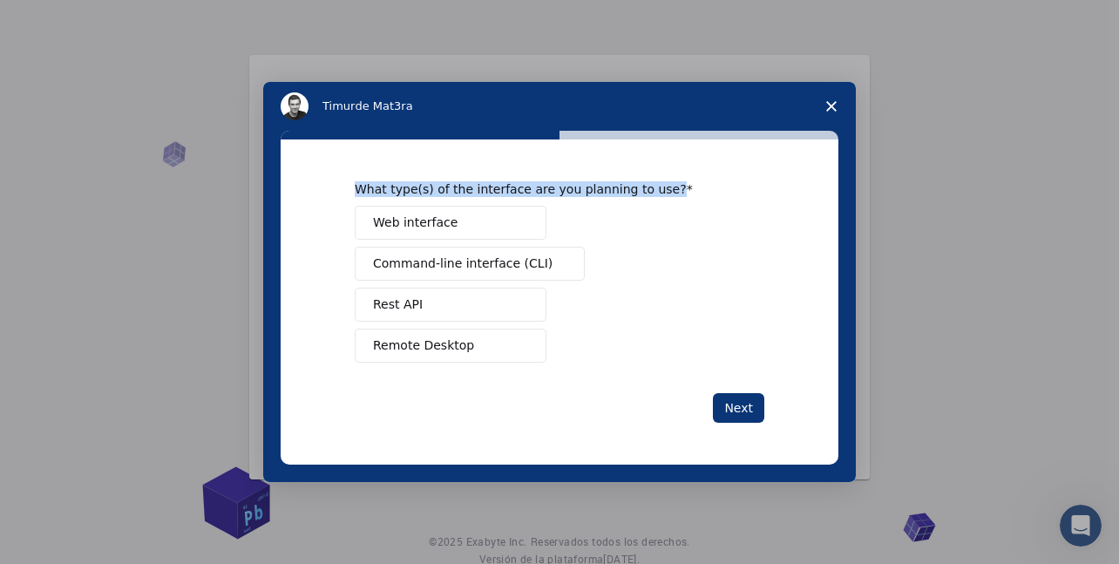
drag, startPoint x: 646, startPoint y: 186, endPoint x: 356, endPoint y: 185, distance: 290.2
click at [356, 185] on div "What type(s) of the interface are you planning to use?" at bounding box center [546, 189] width 383 height 16
click at [518, 263] on span "Command-line interface (CLI)" at bounding box center [463, 263] width 180 height 18
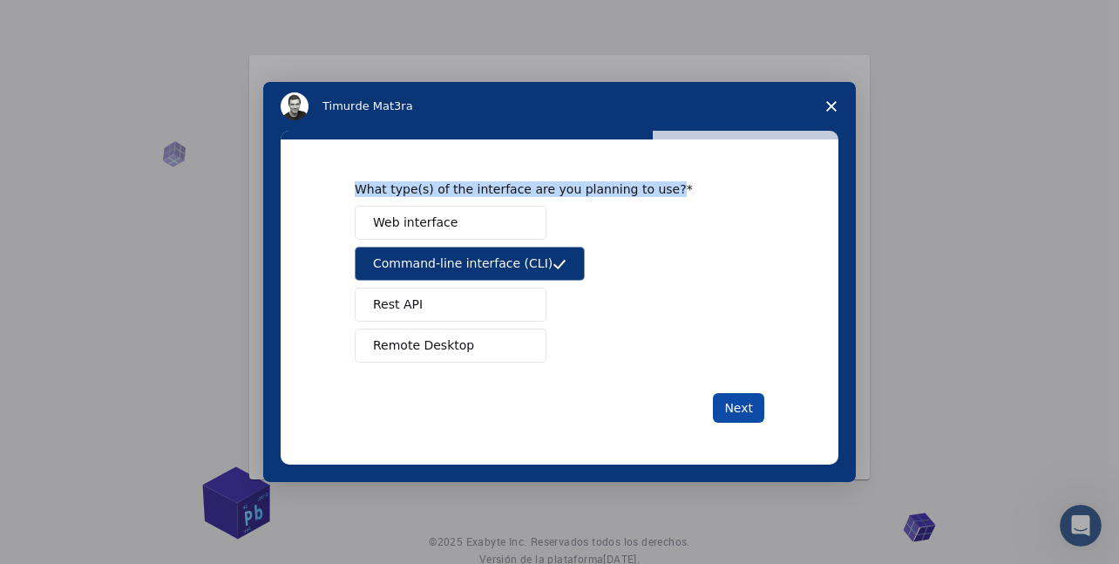
click at [746, 404] on button "Next" at bounding box center [738, 408] width 51 height 30
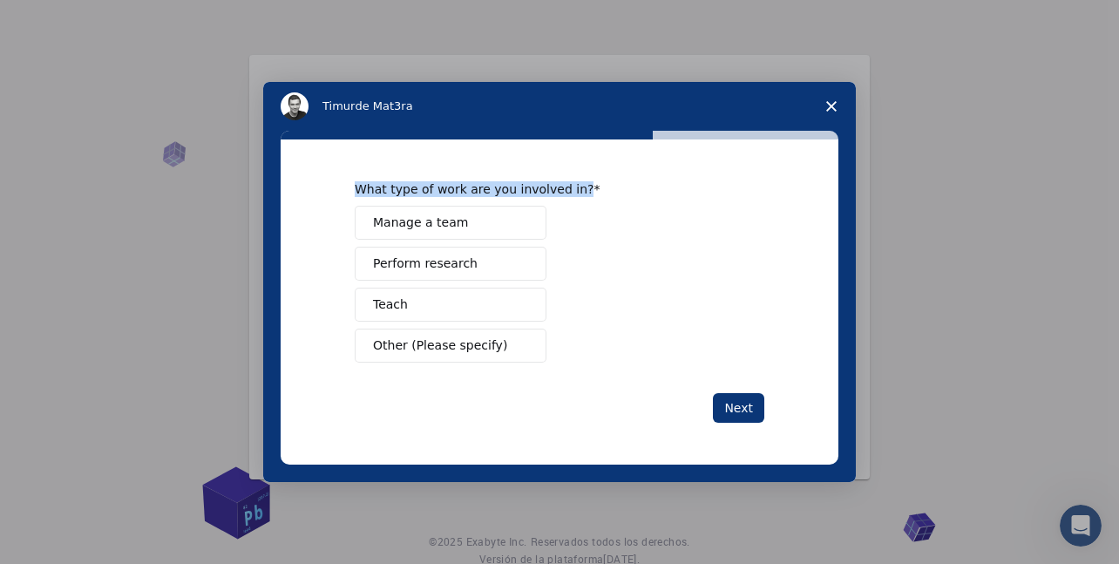
drag, startPoint x: 566, startPoint y: 190, endPoint x: 349, endPoint y: 183, distance: 217.1
click at [349, 183] on div "What type of work are you involved in? Manage a team Perform research Teach Oth…" at bounding box center [560, 301] width 558 height 325
click at [533, 347] on button "Other (Please specify)" at bounding box center [451, 346] width 192 height 34
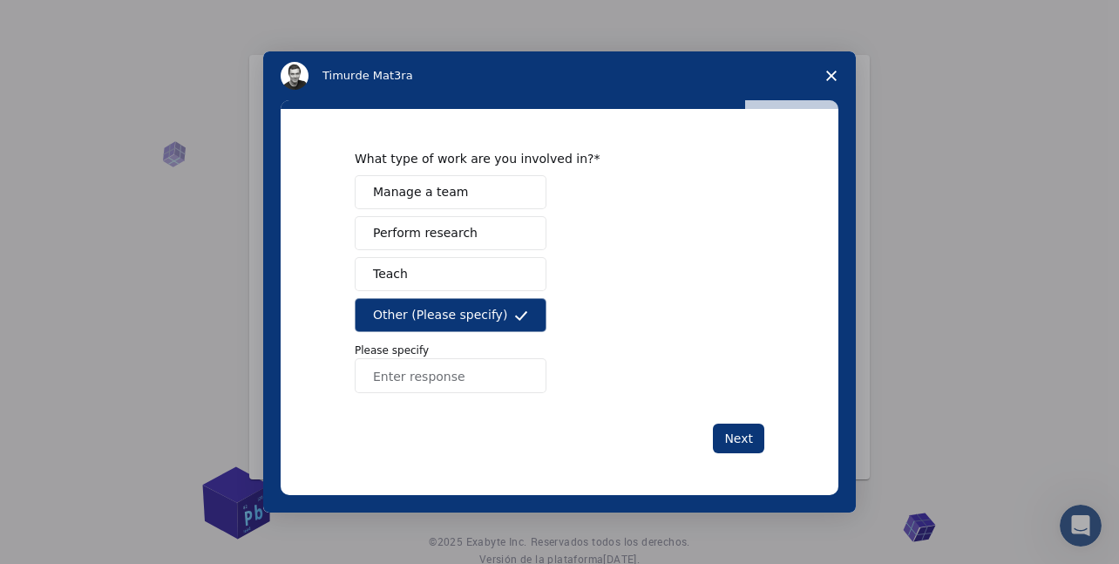
click at [478, 378] on input "Enter response" at bounding box center [451, 375] width 192 height 35
paste input "construction"
type input "construction"
drag, startPoint x: 736, startPoint y: 423, endPoint x: 731, endPoint y: 447, distance: 25.0
click at [731, 447] on div "What type of work are you involved in? Manage a team Perform research Teach Oth…" at bounding box center [560, 302] width 410 height 302
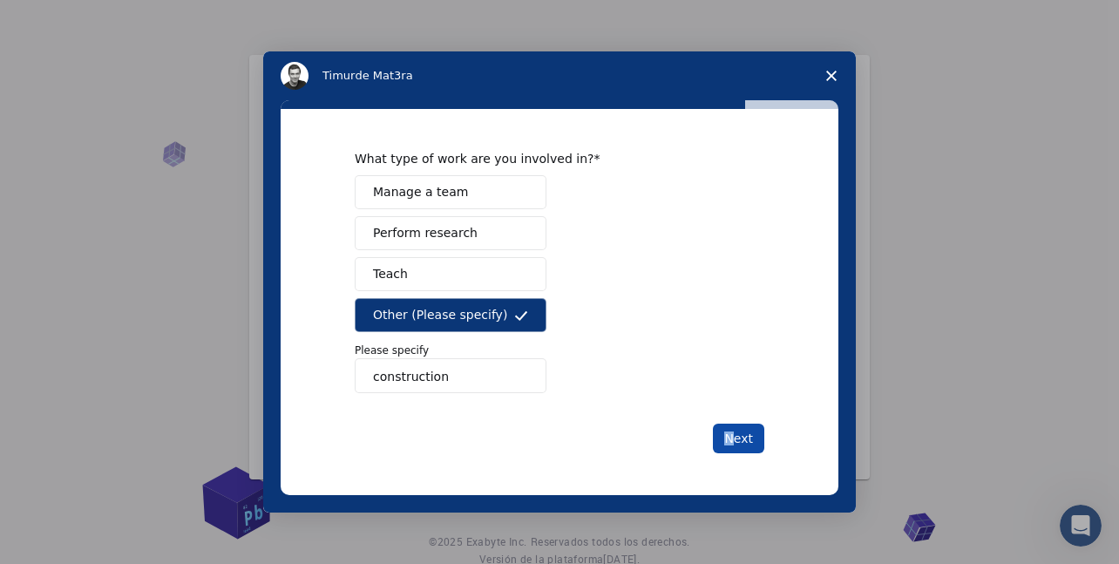
click at [731, 447] on button "Next" at bounding box center [738, 439] width 51 height 30
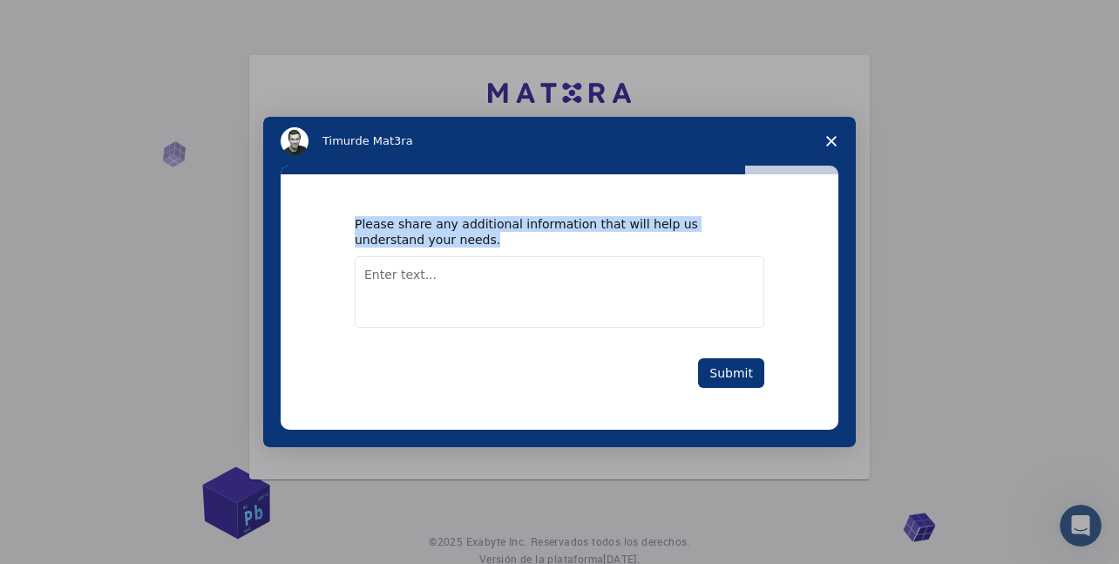
drag, startPoint x: 468, startPoint y: 243, endPoint x: 345, endPoint y: 221, distance: 124.8
click at [345, 221] on div "Please share any additional information that will help us understand your needs…" at bounding box center [560, 301] width 558 height 255
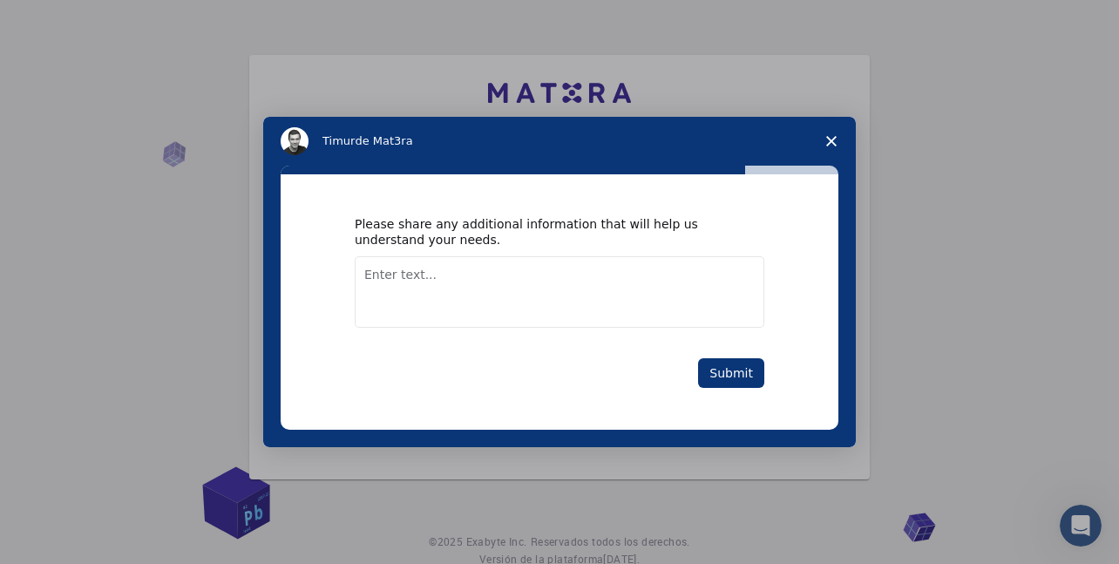
click at [485, 308] on textarea "Enter text..." at bounding box center [560, 291] width 410 height 71
paste textarea "construction accident simulation"
type textarea "construction accident simulation"
click at [713, 375] on button "Submit" at bounding box center [731, 373] width 66 height 30
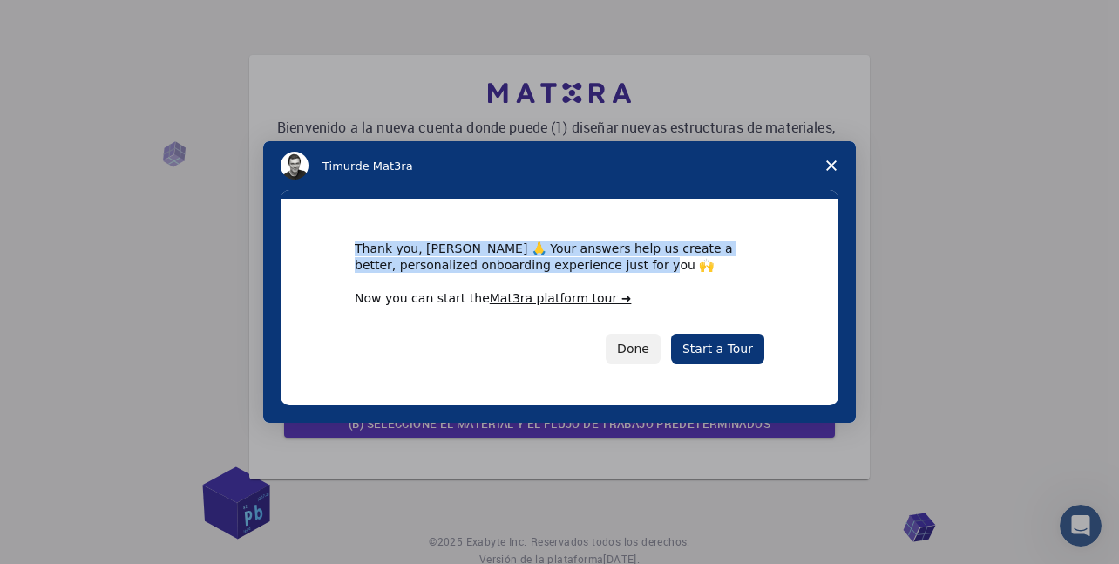
drag, startPoint x: 604, startPoint y: 264, endPoint x: 349, endPoint y: 251, distance: 254.8
click at [349, 251] on div "Thank you, Cristina 🙏 Your answers help us create a better, personalized onboar…" at bounding box center [560, 302] width 558 height 206
click at [749, 346] on link "Start a Tour" at bounding box center [717, 349] width 93 height 30
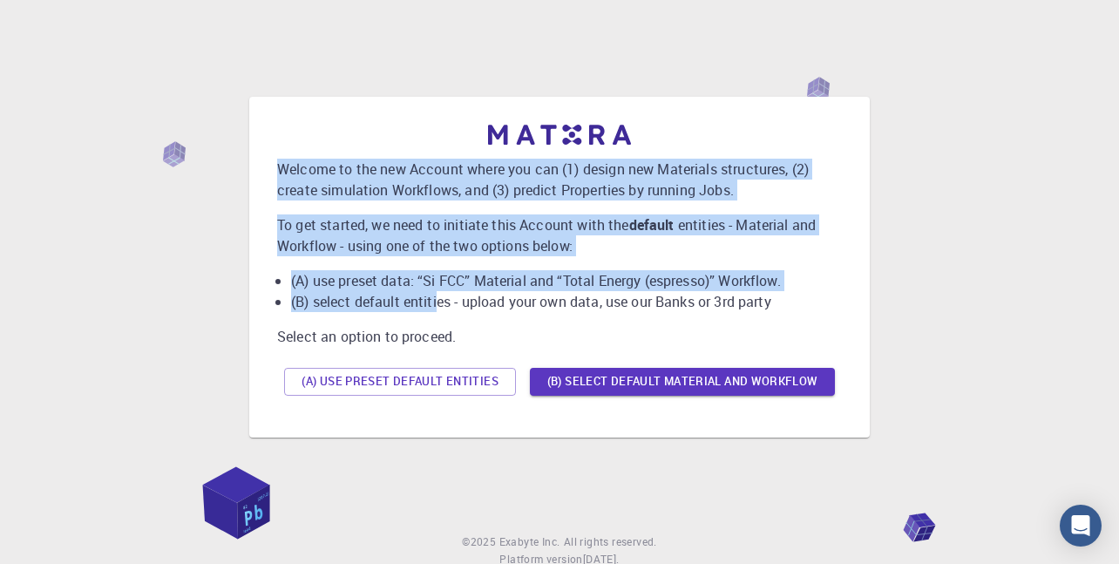
drag, startPoint x: 274, startPoint y: 167, endPoint x: 443, endPoint y: 317, distance: 225.3
click at [438, 308] on div "Welcome to the new Account where you can (1) design new Materials structures, (…" at bounding box center [559, 267] width 593 height 313
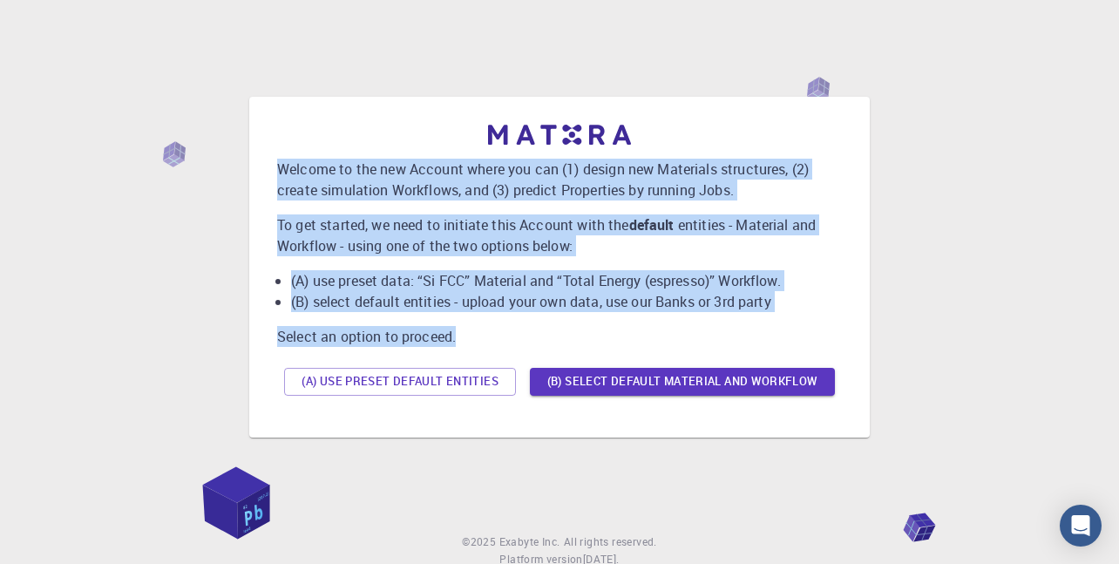
drag, startPoint x: 464, startPoint y: 334, endPoint x: 250, endPoint y: 176, distance: 265.4
click at [250, 176] on div "Welcome to the new Account where you can (1) design new Materials structures, (…" at bounding box center [559, 267] width 620 height 341
